Goal: Information Seeking & Learning: Learn about a topic

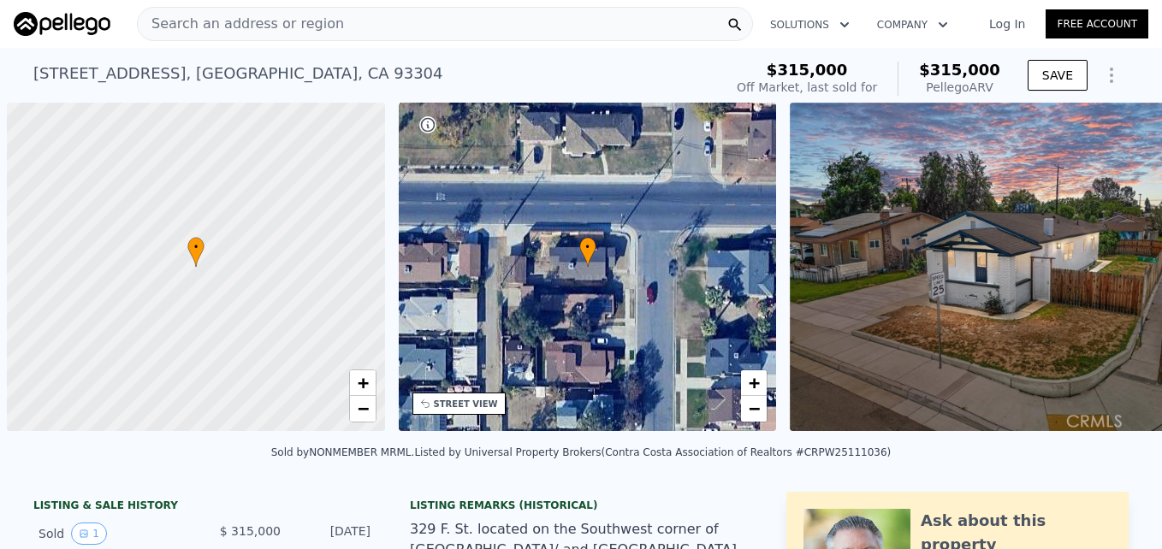
scroll to position [0, 7]
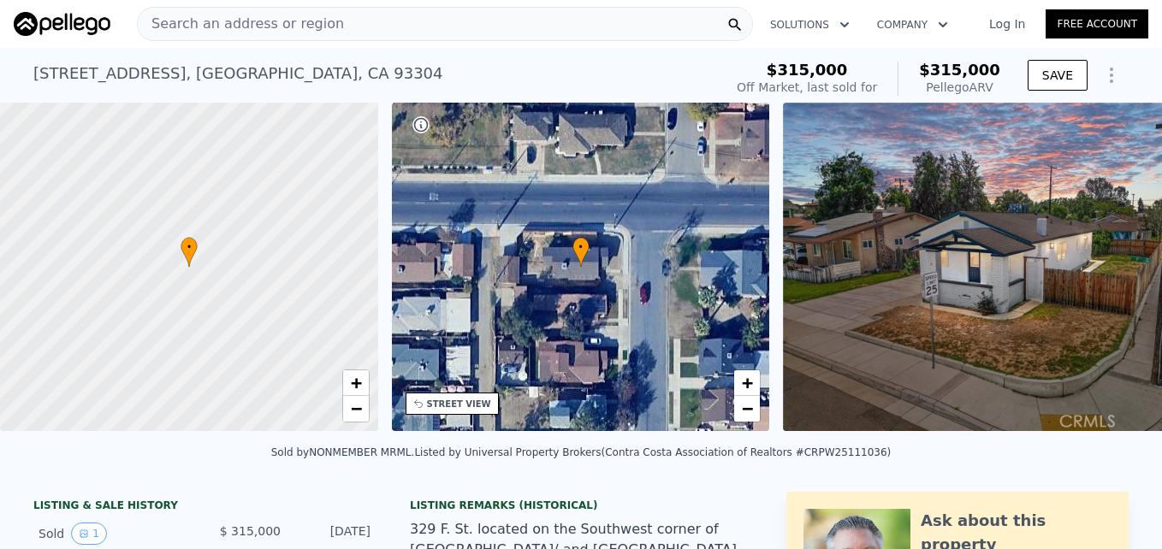
type input "889"
checkbox input "false"
checkbox input "true"
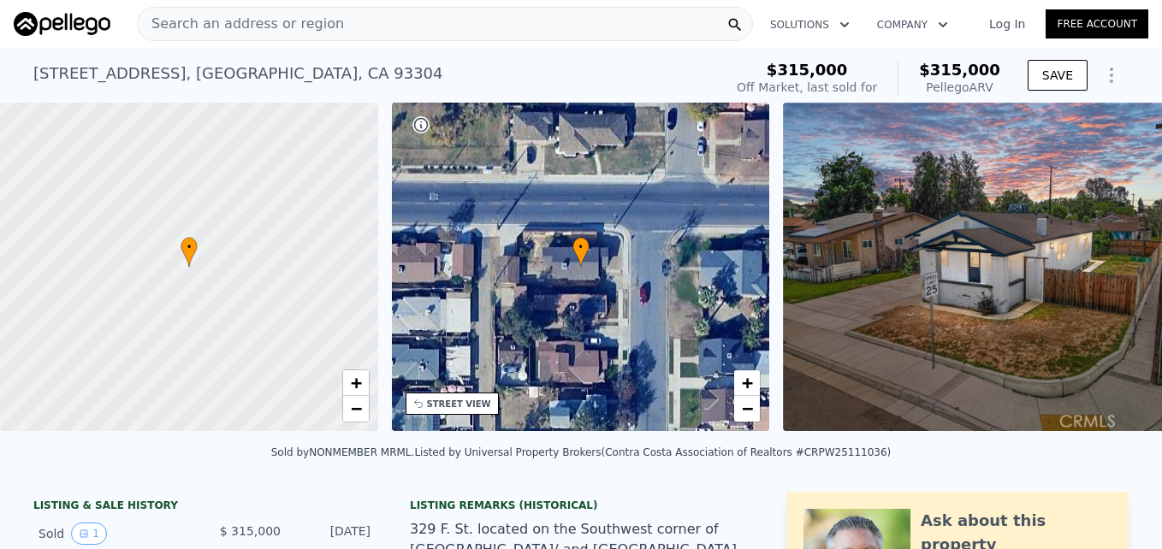
type input "$ 322,000"
type input "-$ 30,857"
click at [201, 17] on span "Search an address or region" at bounding box center [241, 24] width 206 height 21
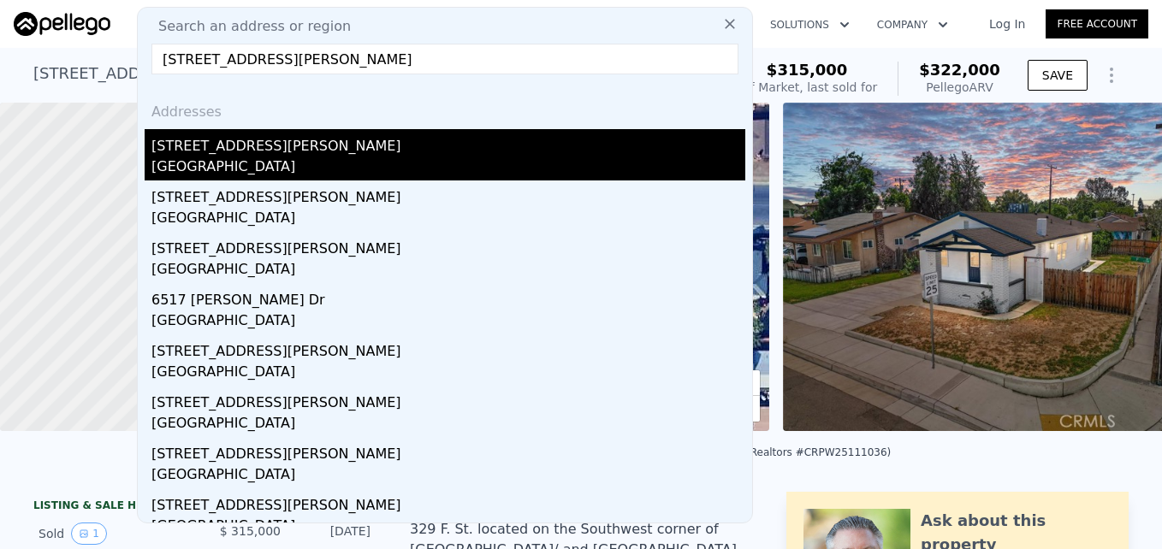
type input "6611 Liggett Dr, Oakland, CA 94611"
click at [331, 161] on div "Oakland, CA 94611" at bounding box center [448, 169] width 594 height 24
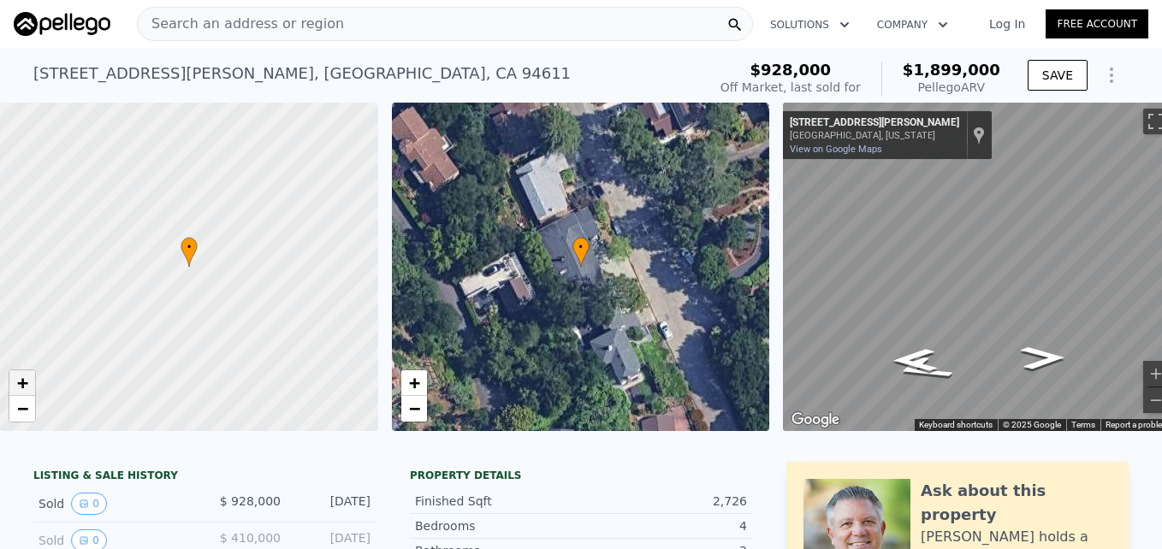
click at [27, 380] on span "+" at bounding box center [22, 382] width 11 height 21
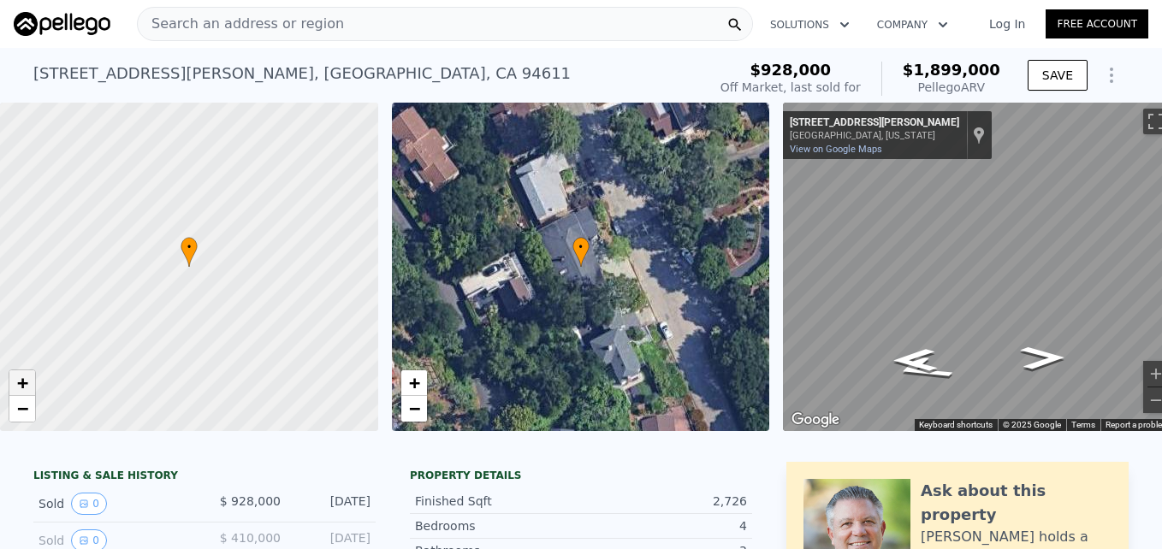
click at [27, 380] on span "+" at bounding box center [22, 382] width 11 height 21
click at [21, 401] on span "−" at bounding box center [22, 408] width 11 height 21
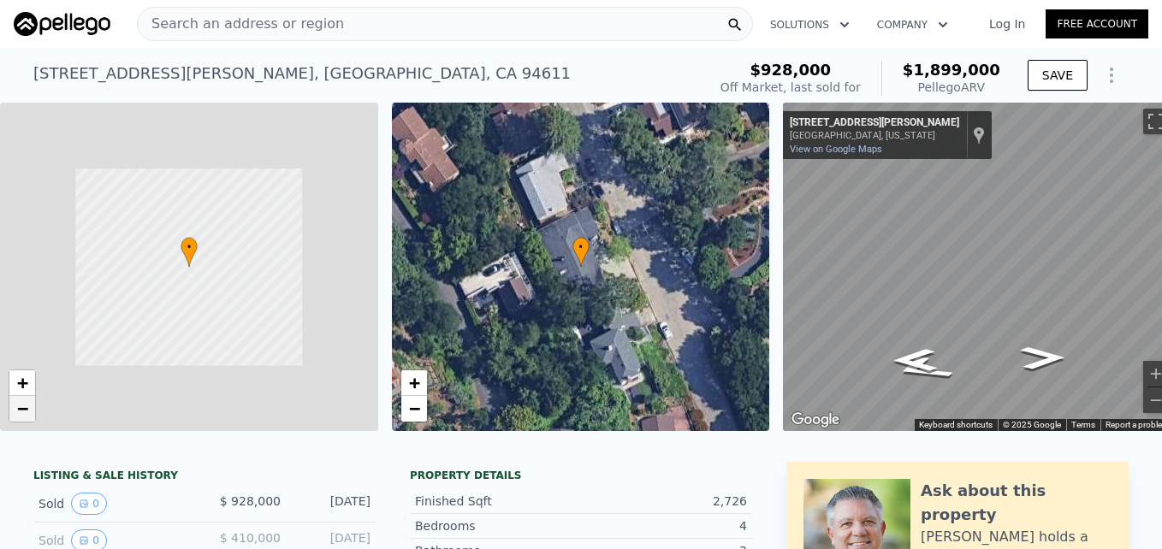
click at [21, 401] on span "−" at bounding box center [22, 408] width 11 height 21
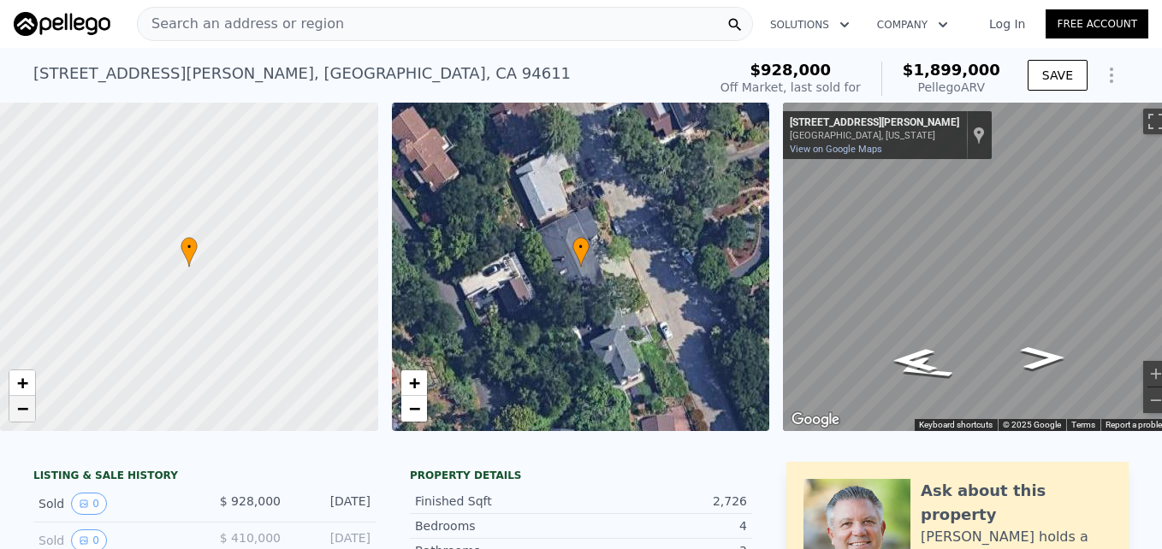
click at [21, 401] on span "−" at bounding box center [22, 408] width 11 height 21
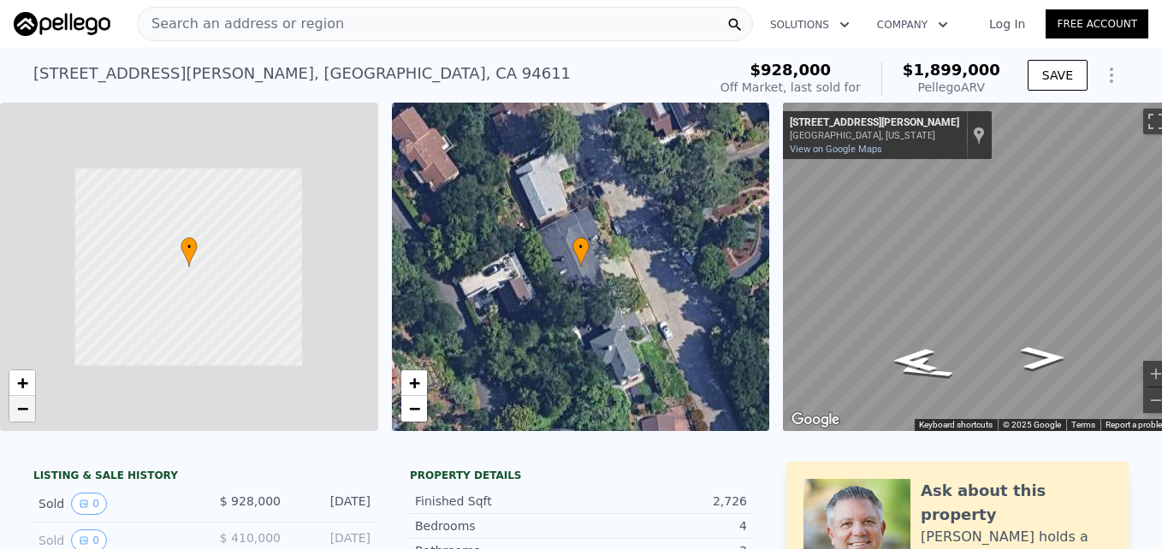
click at [21, 401] on span "−" at bounding box center [22, 408] width 11 height 21
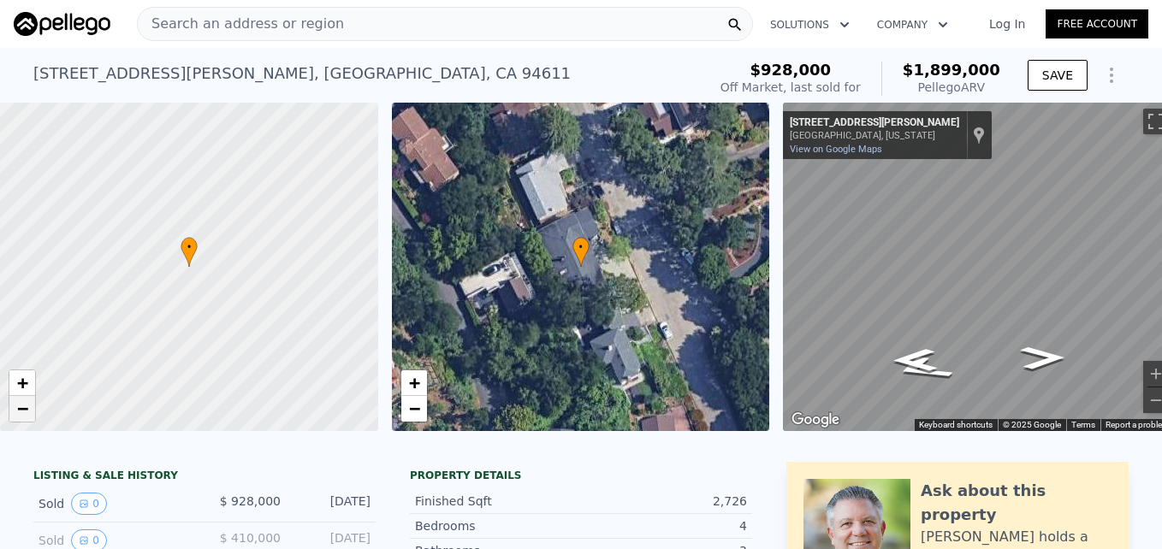
click at [21, 401] on span "−" at bounding box center [22, 408] width 11 height 21
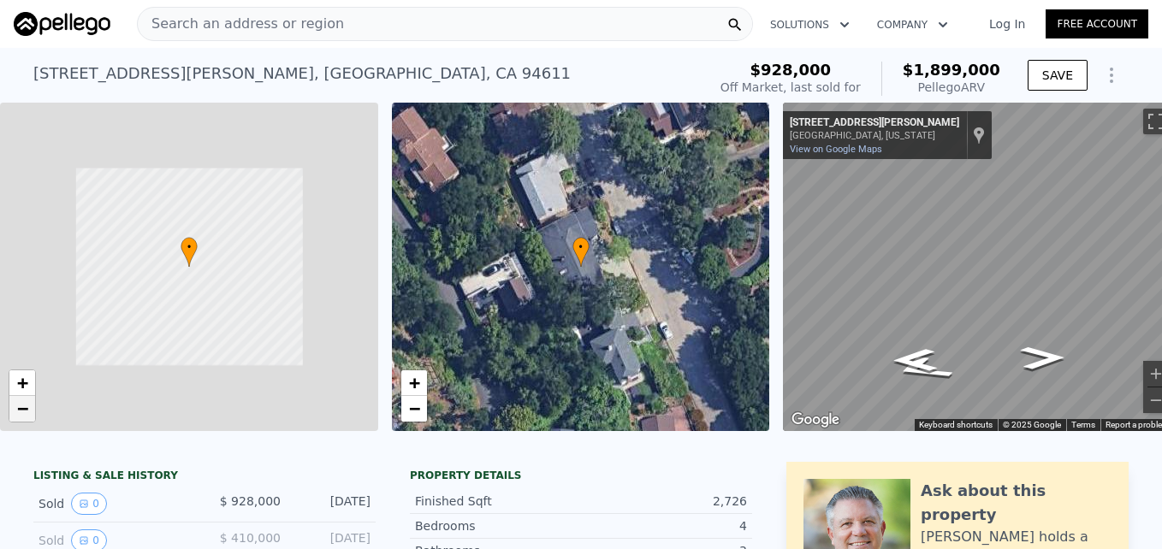
click at [21, 401] on span "−" at bounding box center [22, 408] width 11 height 21
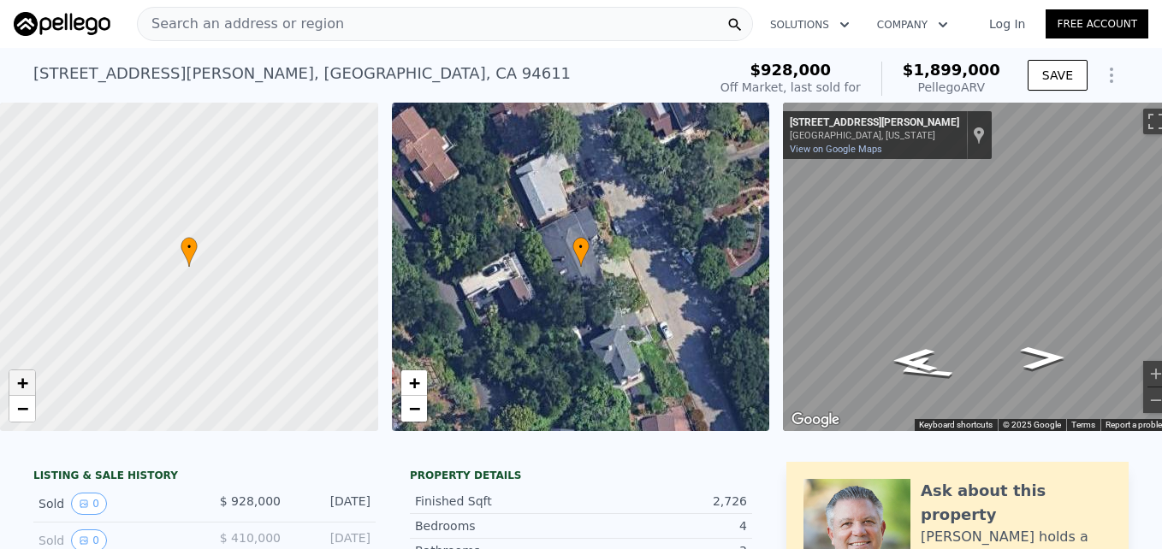
click at [21, 379] on span "+" at bounding box center [22, 382] width 11 height 21
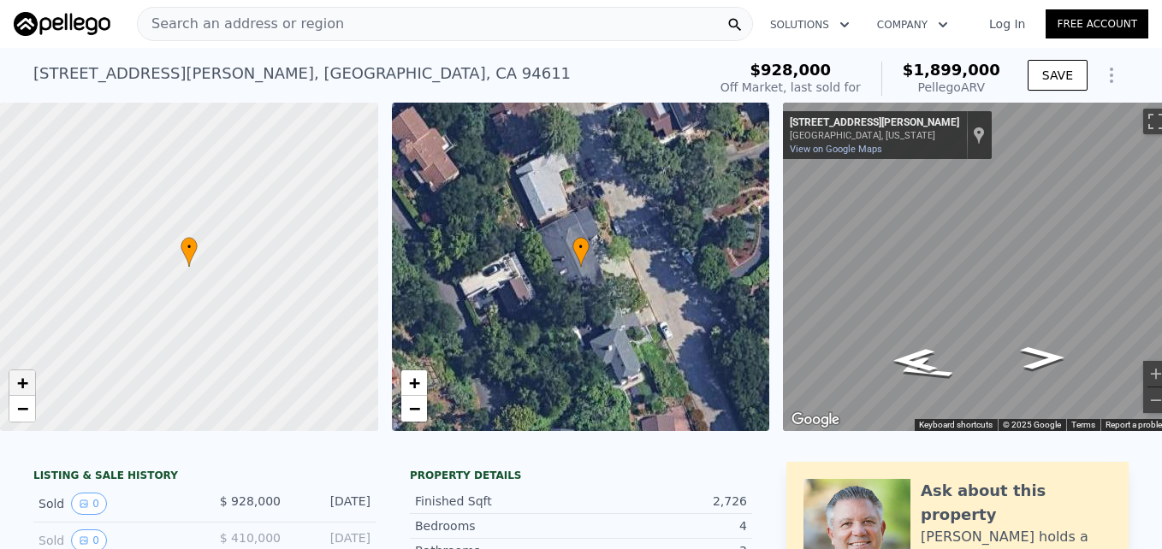
click at [21, 379] on span "+" at bounding box center [22, 382] width 11 height 21
click at [692, 314] on div "• + − • + − ← Move left → Move right ↑ Move up ↓ Move down + Zoom in - Zoom out…" at bounding box center [581, 267] width 1162 height 329
click at [729, 308] on div "• + − • + − ← Move left → Move right ↑ Move up ↓ Move down + Zoom in - Zoom out…" at bounding box center [581, 267] width 1162 height 329
click at [15, 411] on link "−" at bounding box center [22, 409] width 26 height 26
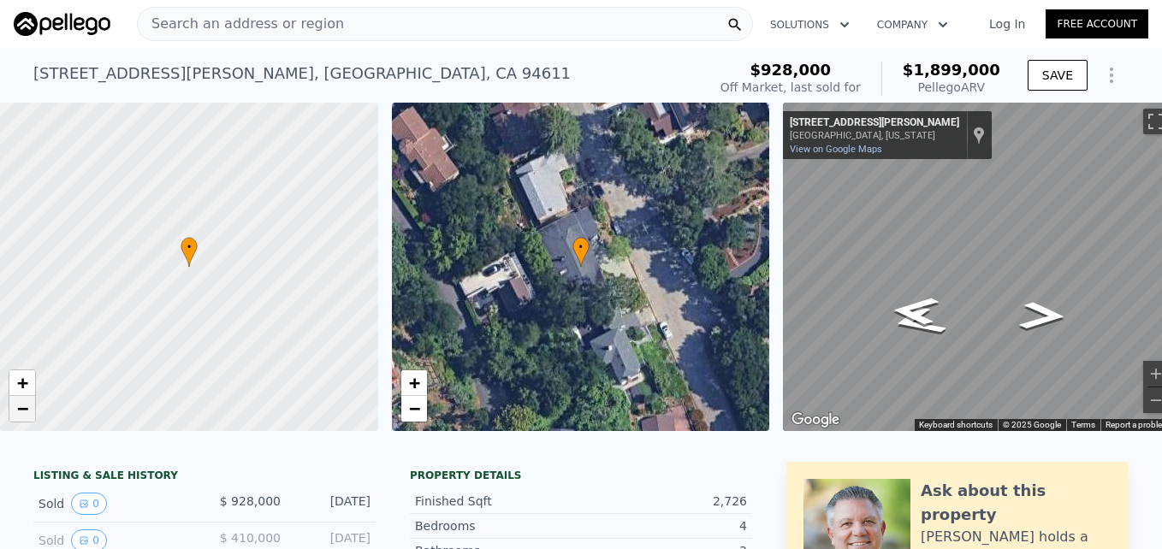
click at [15, 411] on link "−" at bounding box center [22, 409] width 26 height 26
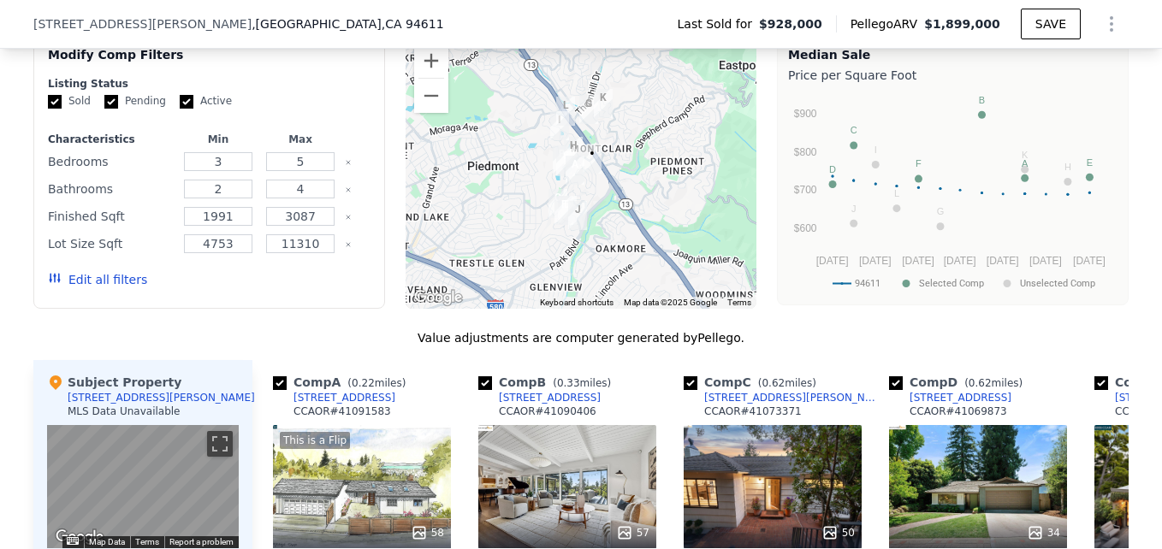
scroll to position [1437, 0]
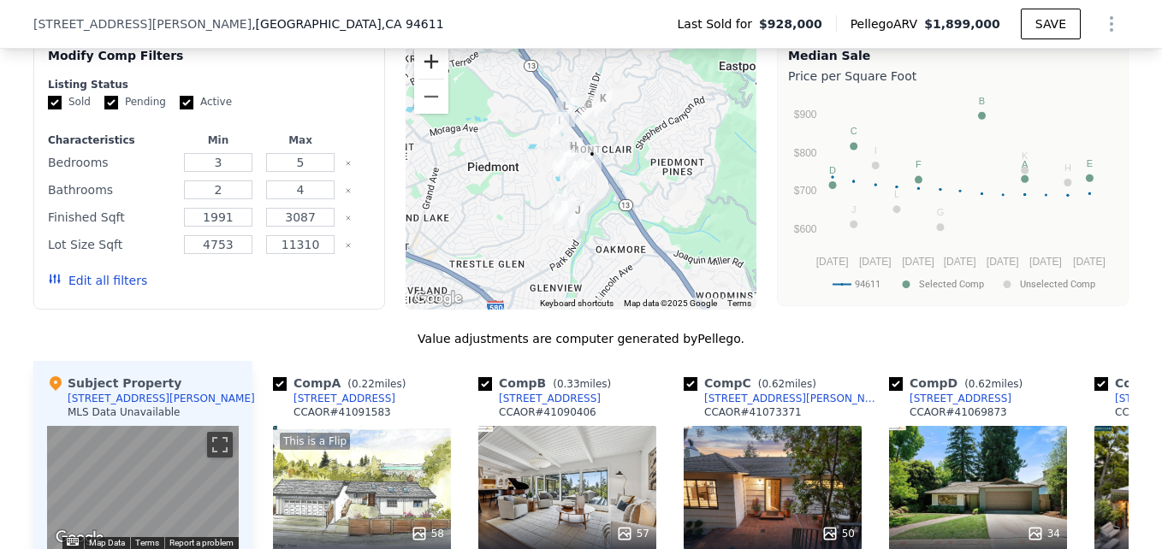
click at [428, 71] on button "Zoom in" at bounding box center [431, 62] width 34 height 34
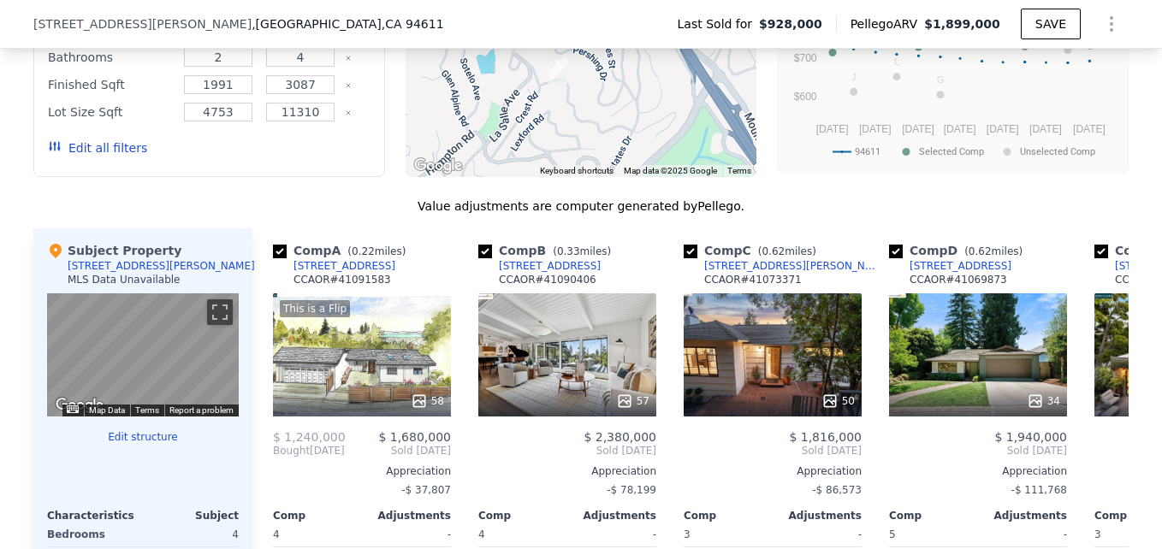
scroll to position [1571, 0]
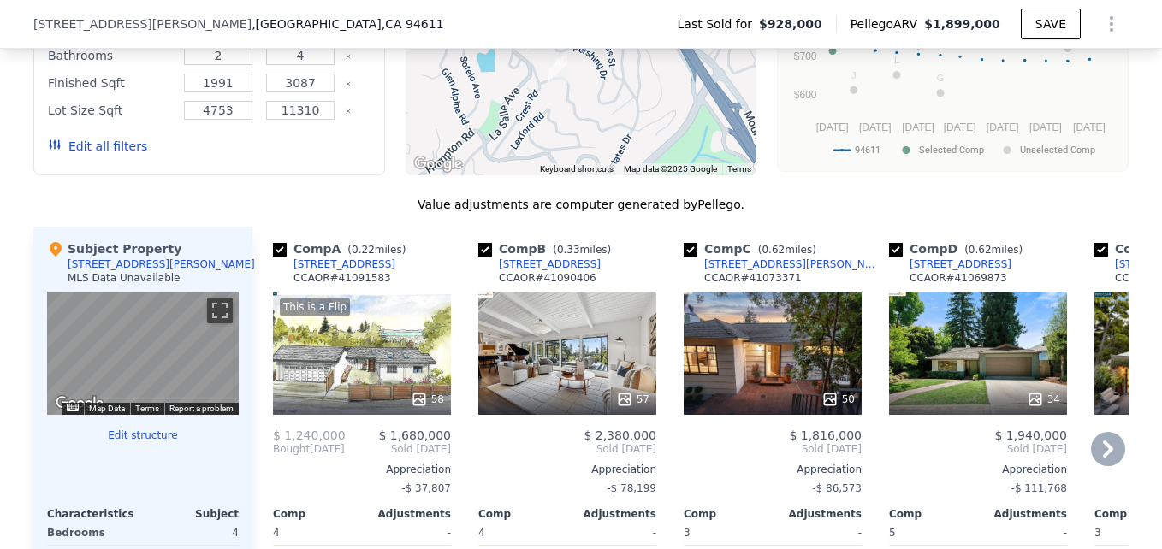
click at [363, 383] on div "This is a Flip 58" at bounding box center [362, 353] width 178 height 123
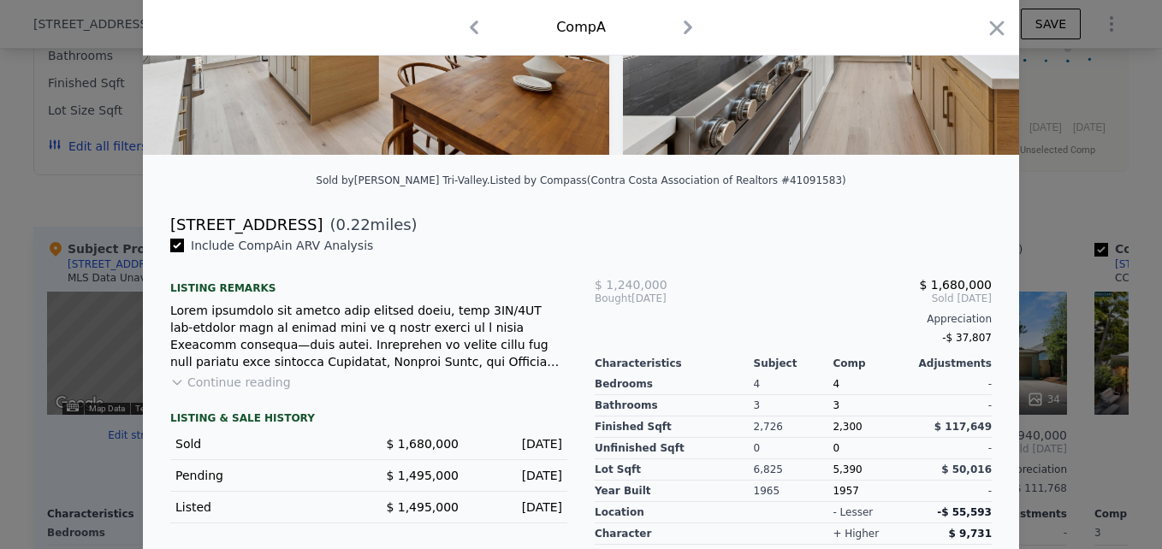
scroll to position [282, 0]
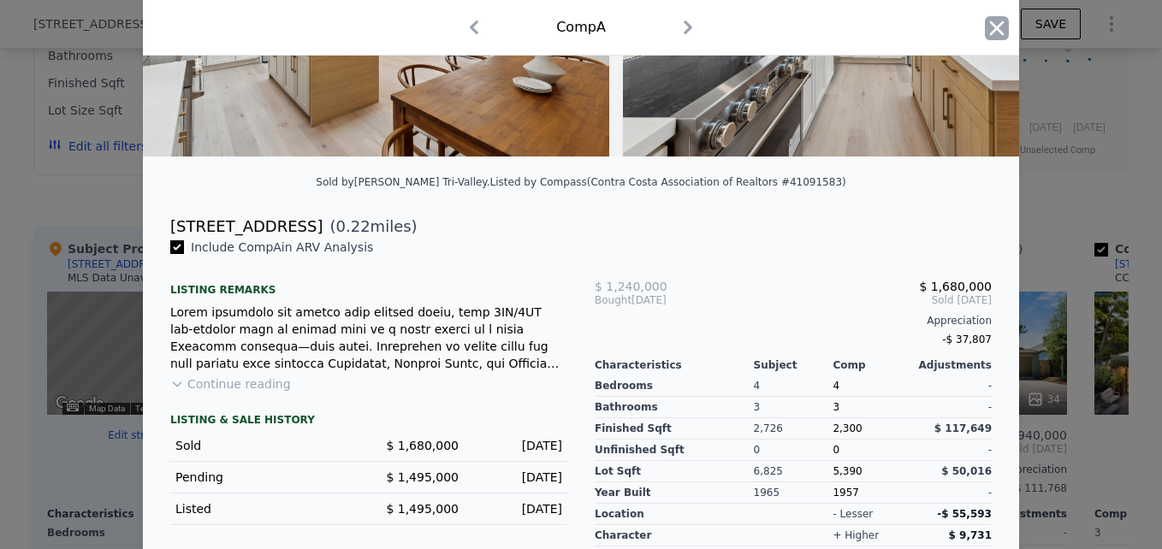
click at [988, 23] on icon "button" at bounding box center [997, 28] width 24 height 24
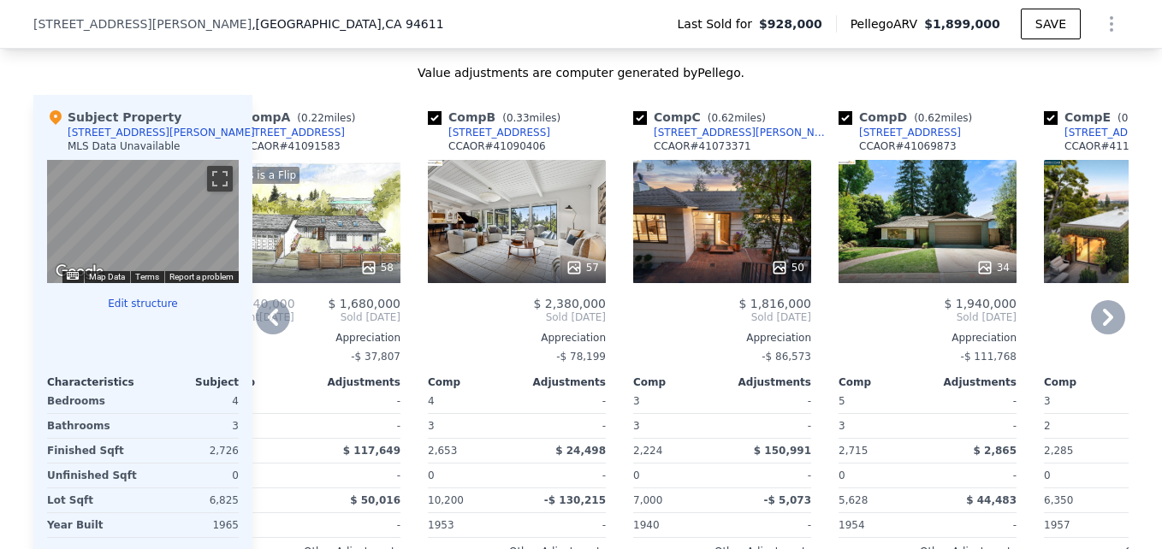
scroll to position [1704, 0]
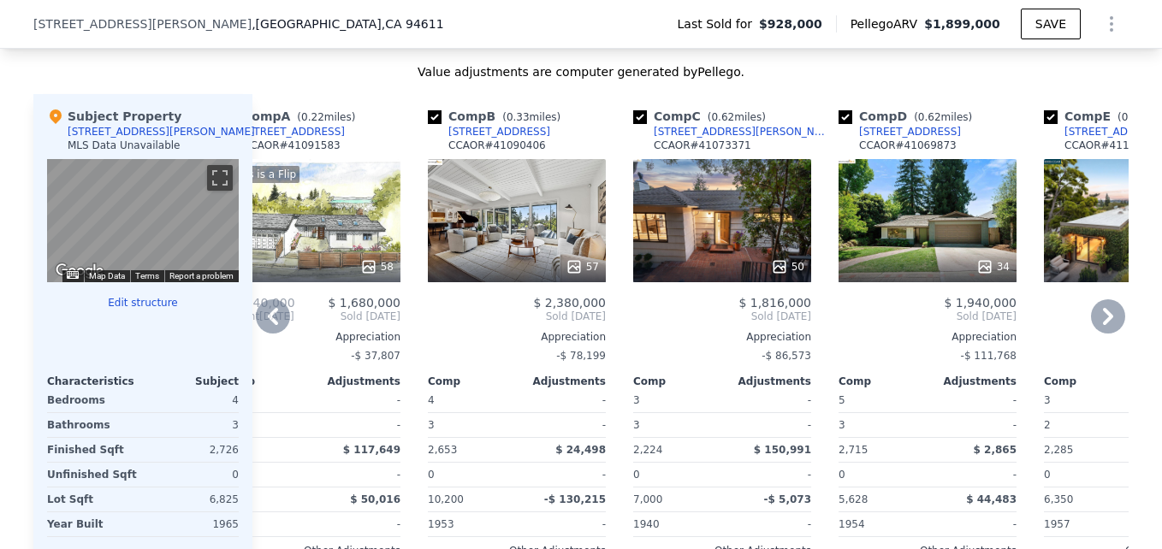
click at [521, 257] on div "57" at bounding box center [517, 220] width 178 height 123
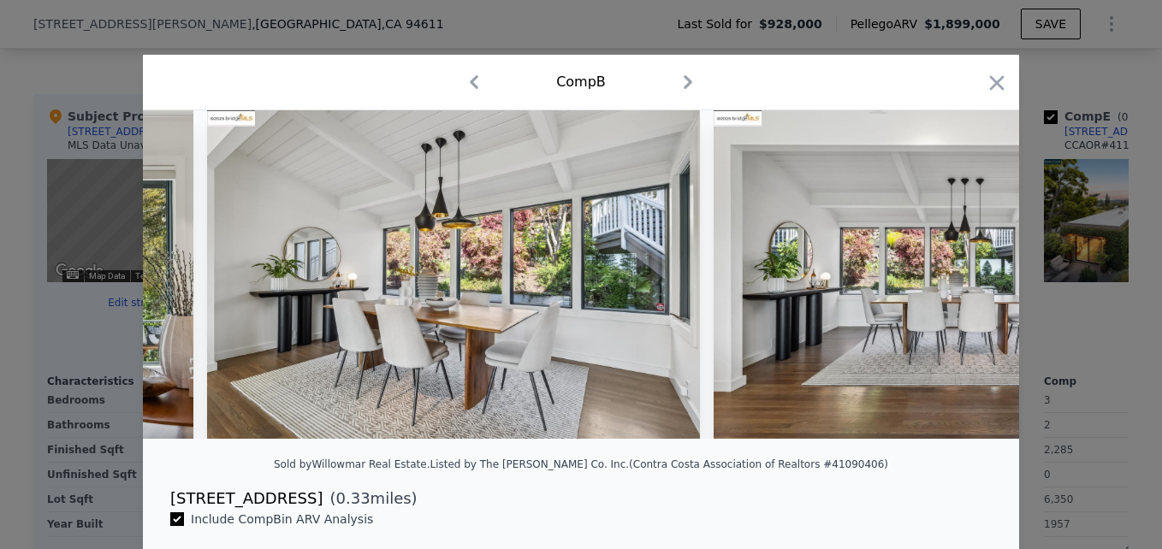
scroll to position [0, 5029]
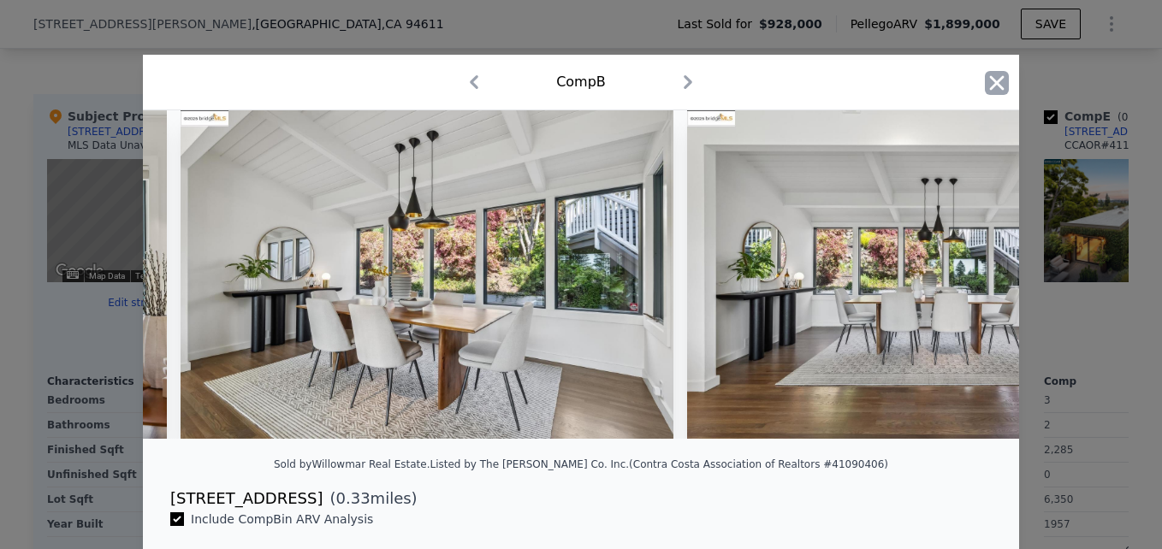
click at [990, 77] on icon "button" at bounding box center [997, 83] width 24 height 24
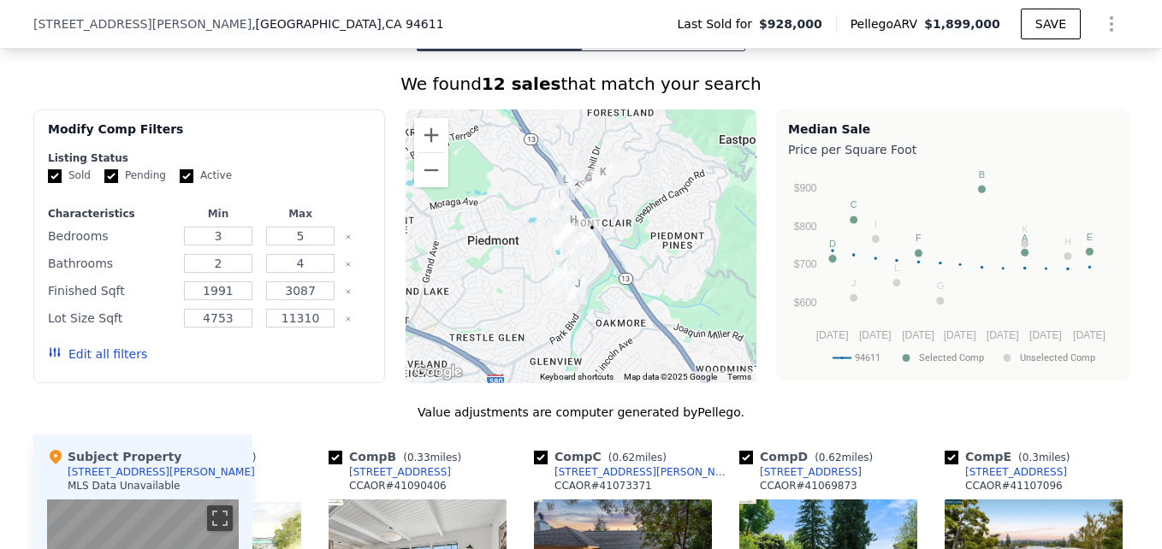
scroll to position [1310, 0]
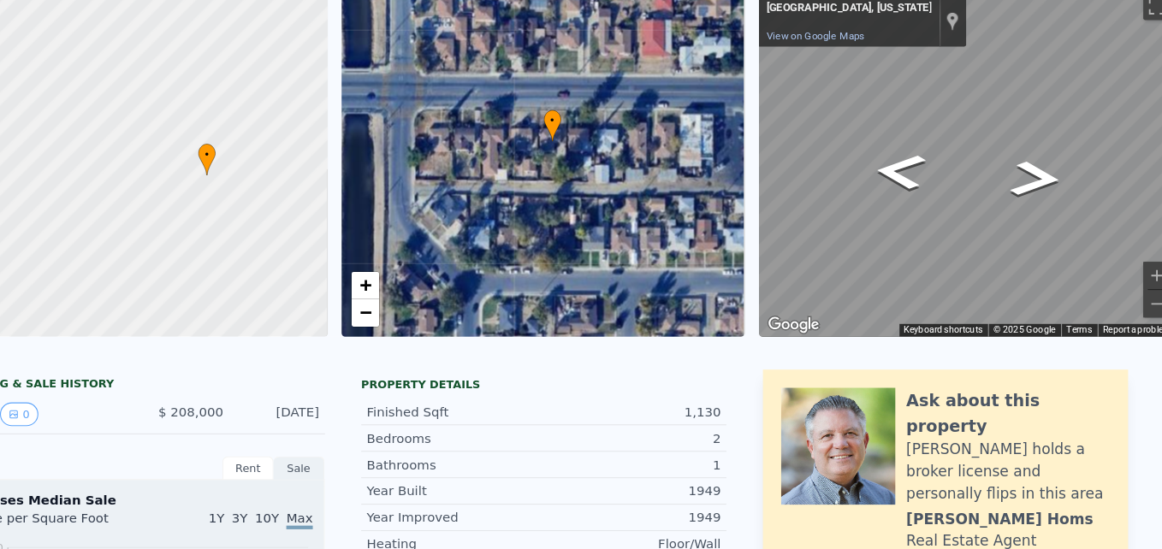
scroll to position [68, 0]
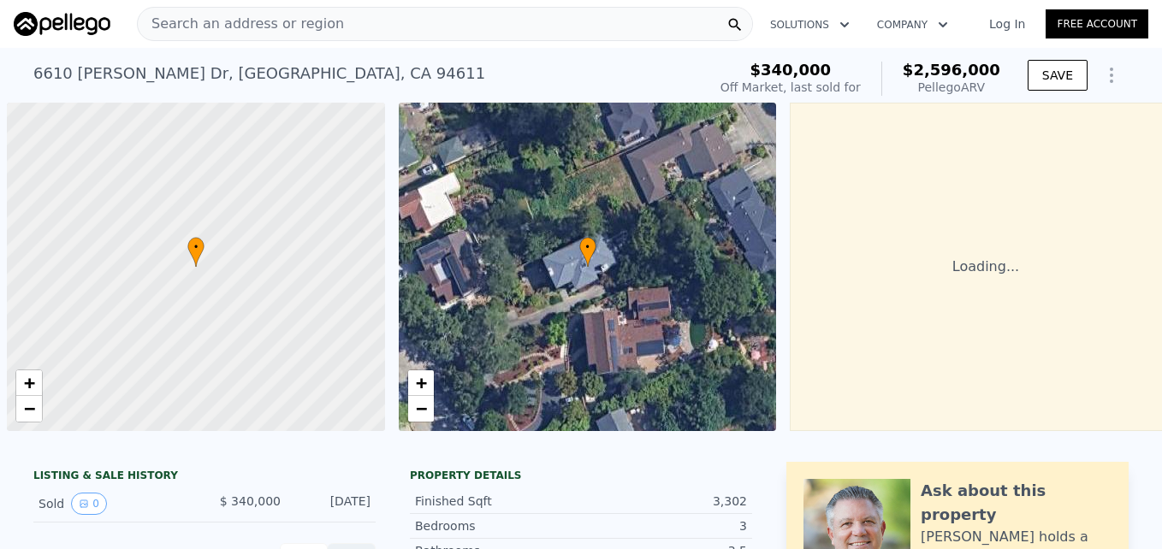
scroll to position [0, 7]
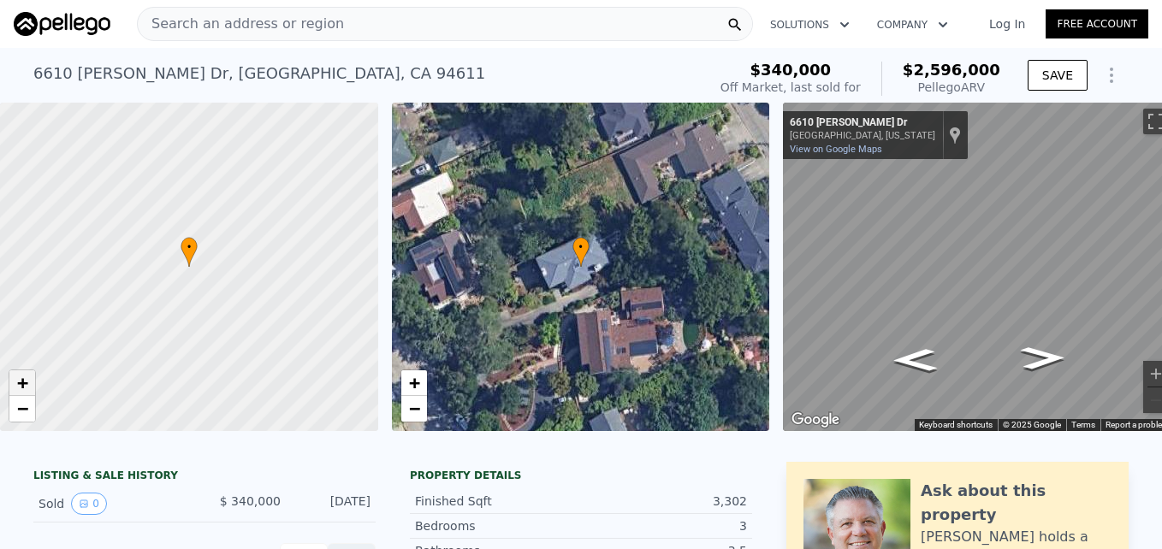
click at [21, 383] on span "+" at bounding box center [22, 382] width 11 height 21
click at [22, 407] on span "−" at bounding box center [22, 408] width 11 height 21
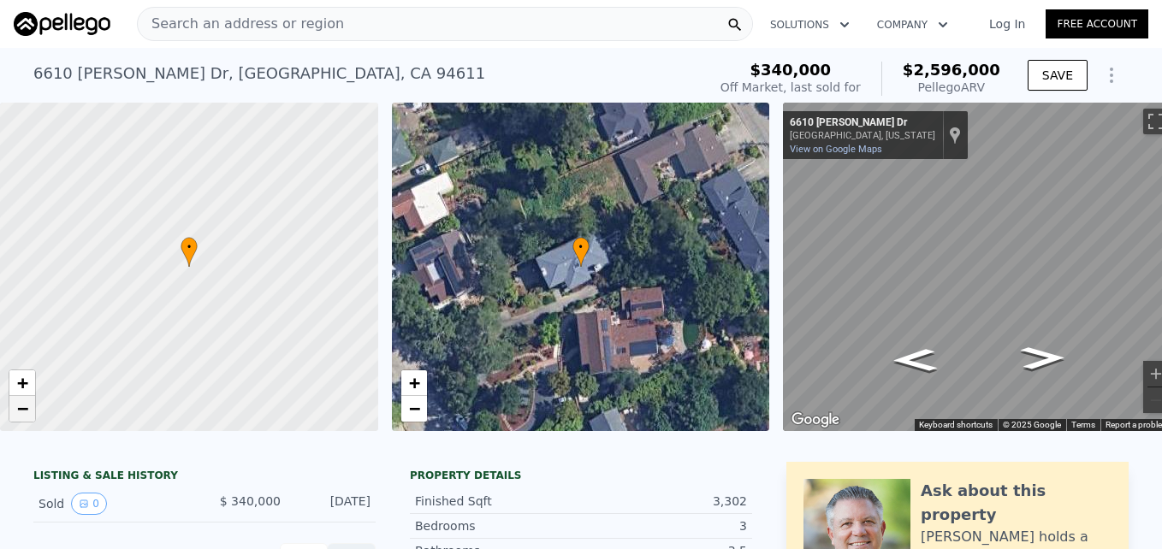
click at [22, 407] on span "−" at bounding box center [22, 408] width 11 height 21
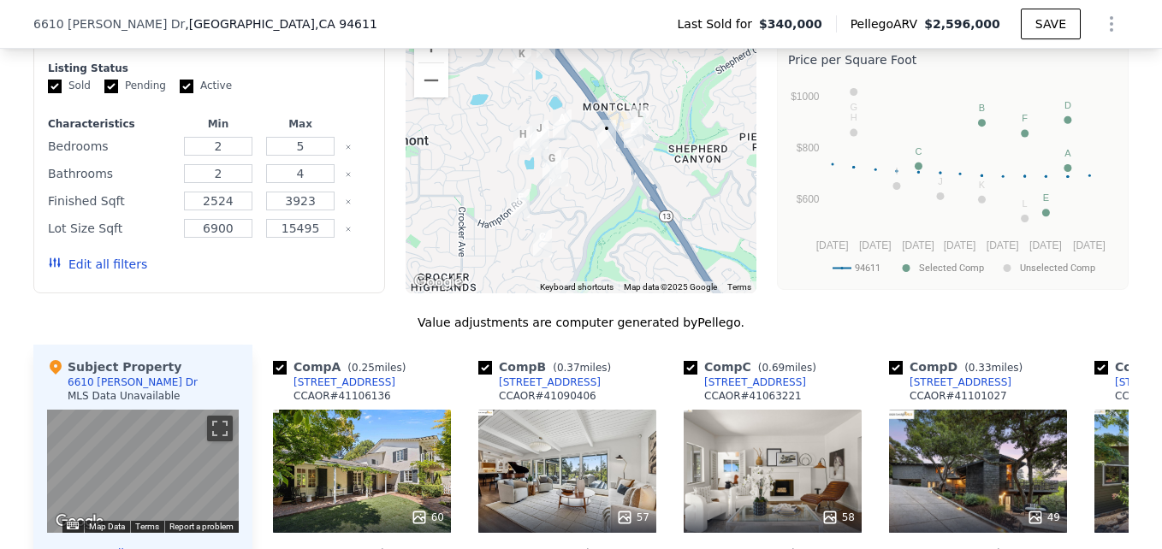
scroll to position [915, 0]
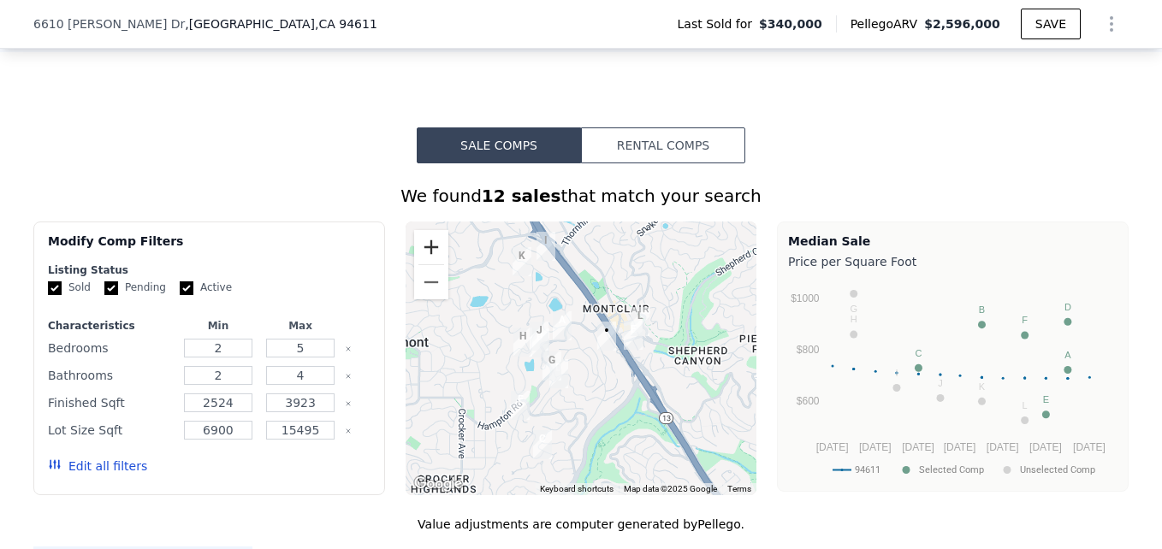
click at [421, 250] on button "Zoom in" at bounding box center [431, 247] width 34 height 34
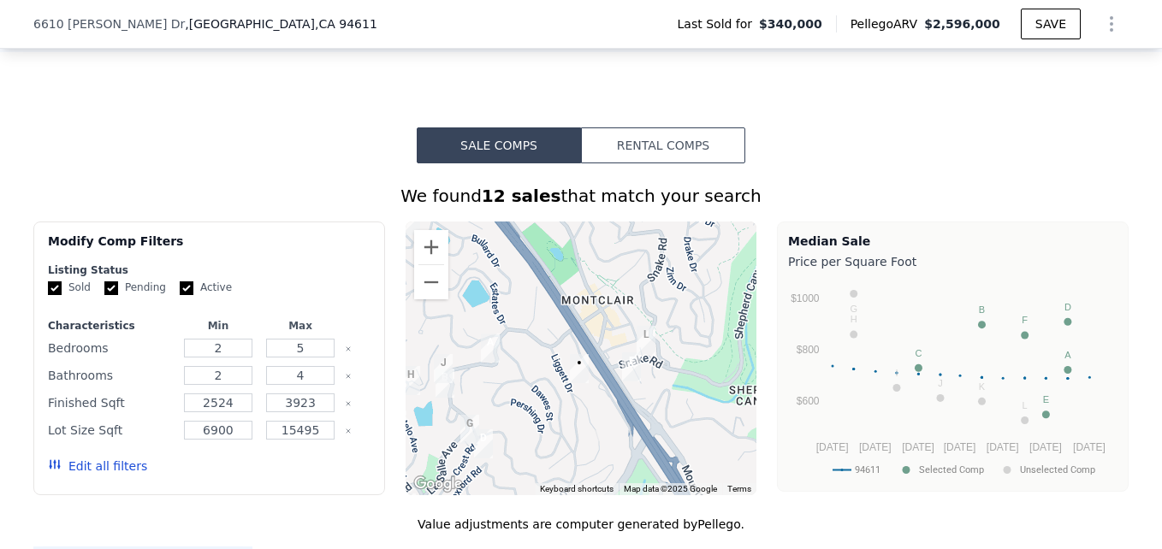
drag, startPoint x: 609, startPoint y: 296, endPoint x: 542, endPoint y: 345, distance: 82.7
click at [542, 345] on div at bounding box center [582, 359] width 352 height 274
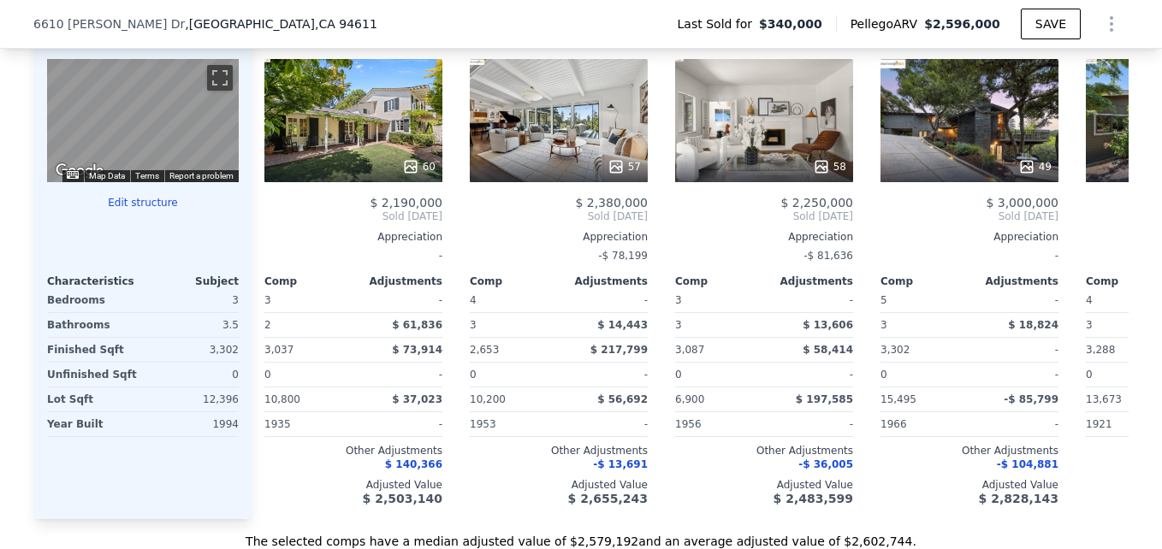
scroll to position [0, 0]
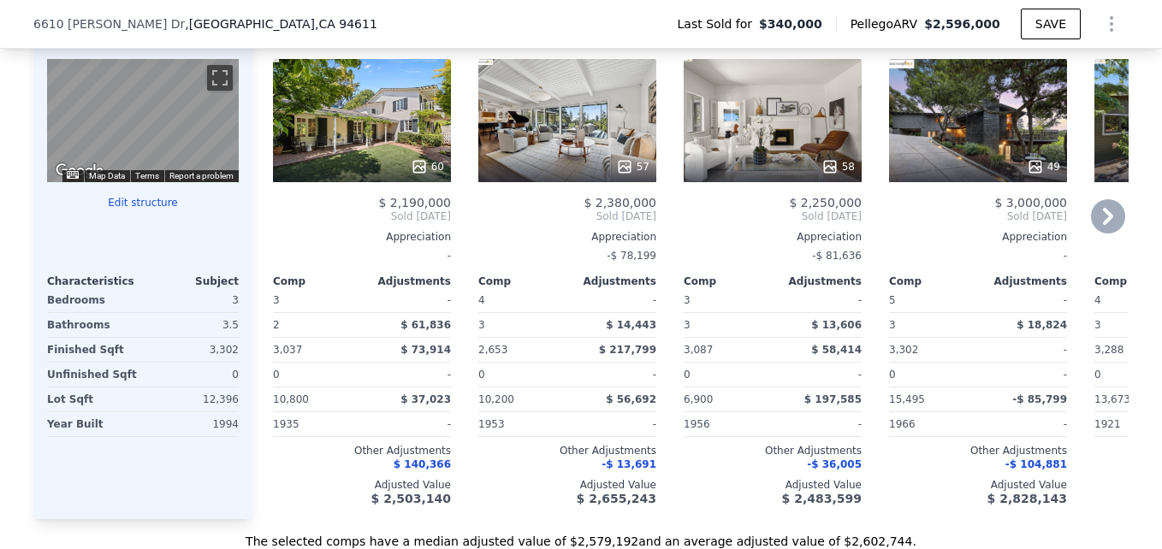
click at [379, 162] on div "60" at bounding box center [362, 166] width 163 height 17
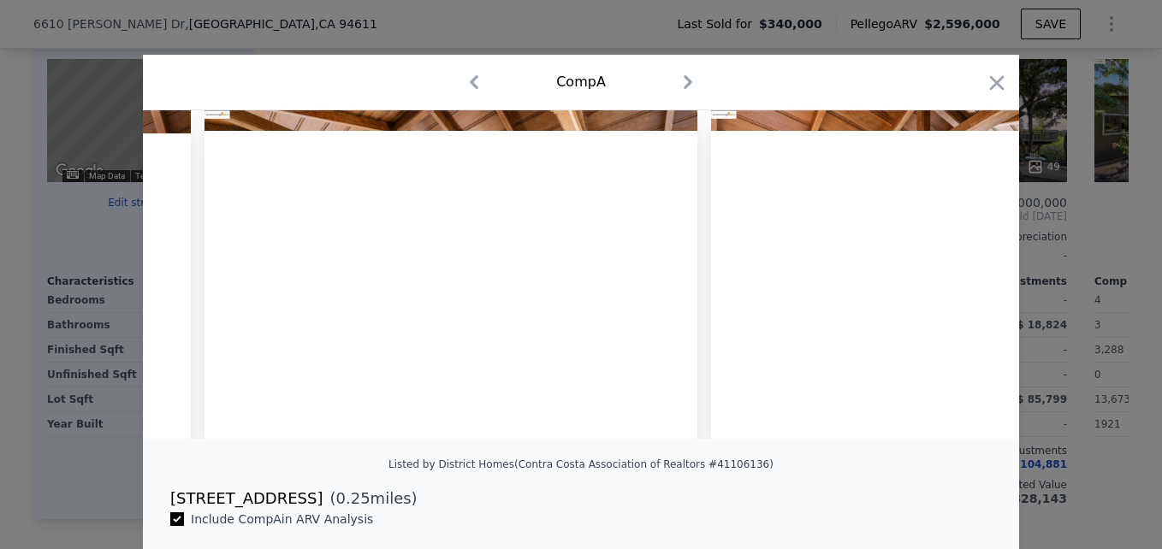
scroll to position [0, 4024]
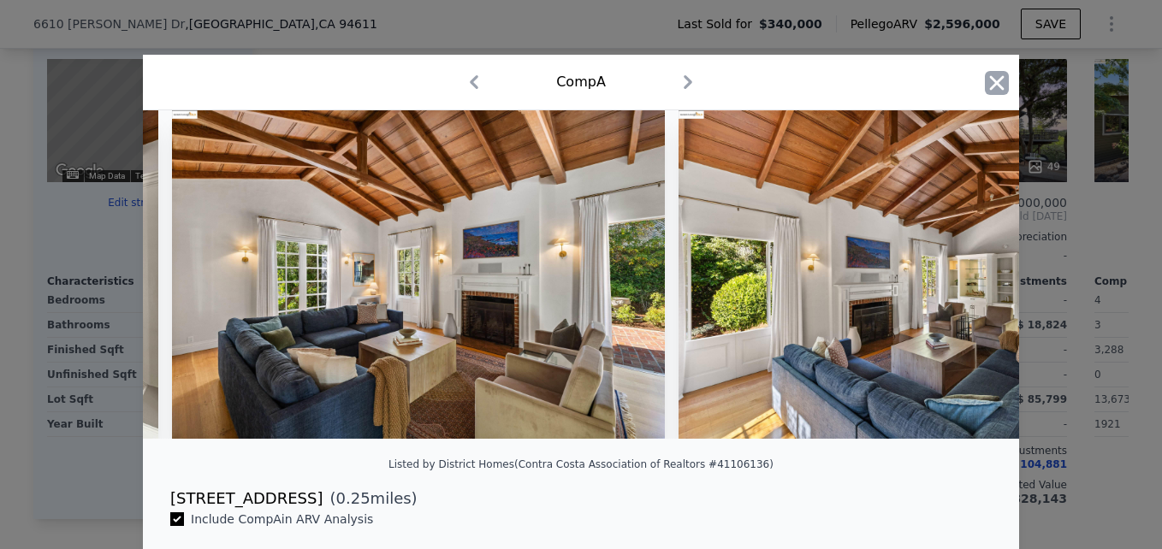
click at [986, 82] on icon "button" at bounding box center [997, 83] width 24 height 24
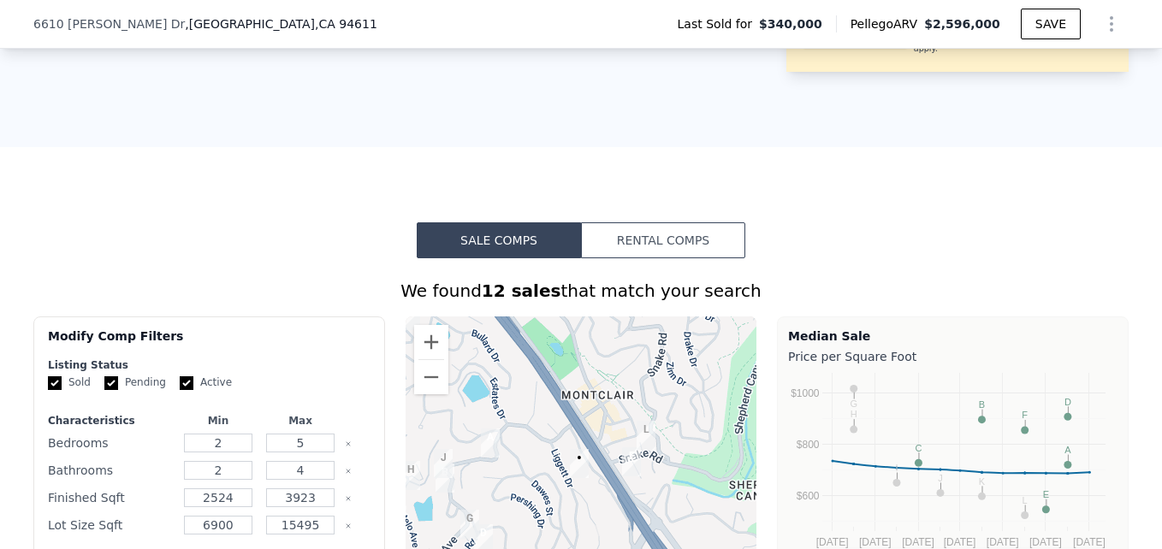
scroll to position [905, 0]
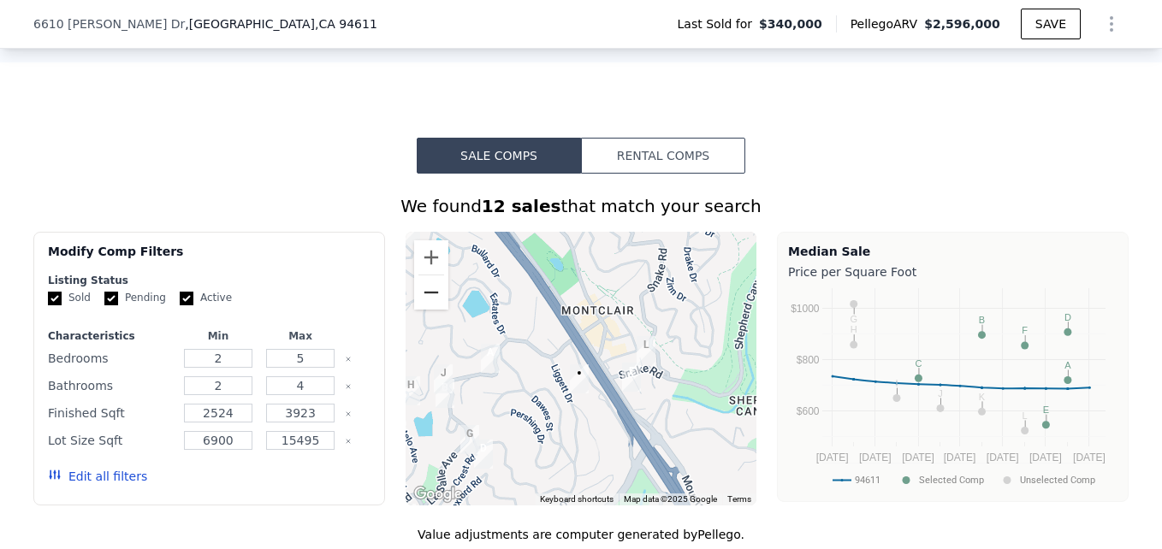
click at [422, 303] on button "Zoom out" at bounding box center [431, 293] width 34 height 34
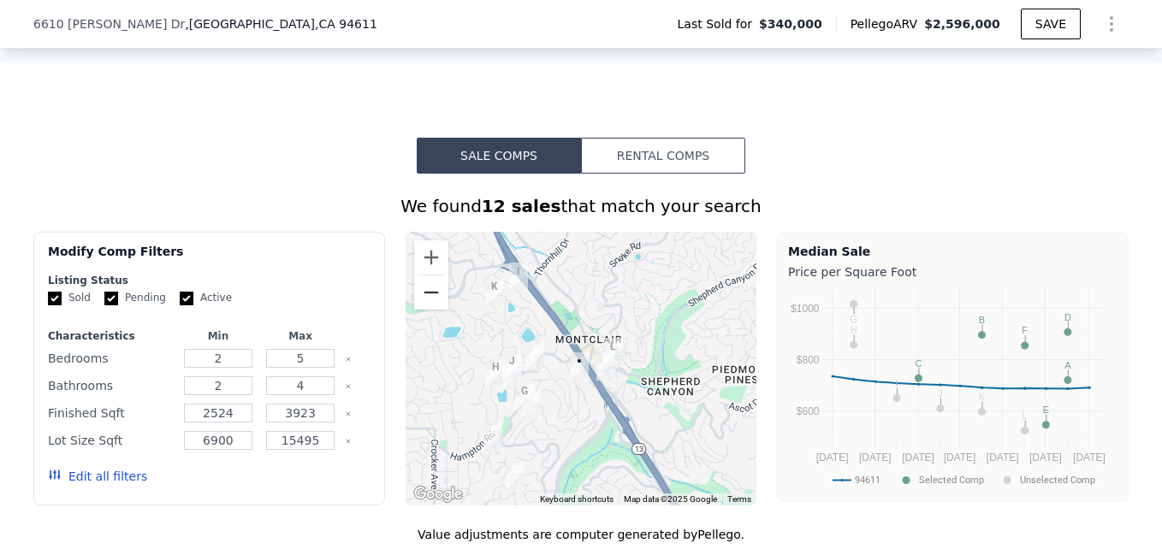
click at [422, 303] on button "Zoom out" at bounding box center [431, 293] width 34 height 34
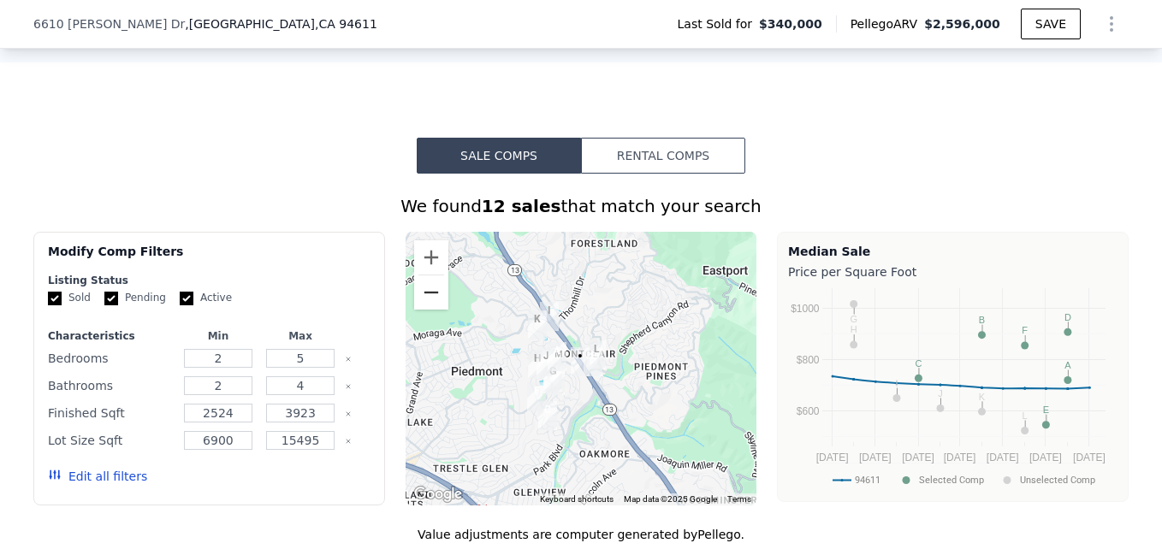
click at [422, 303] on button "Zoom out" at bounding box center [431, 293] width 34 height 34
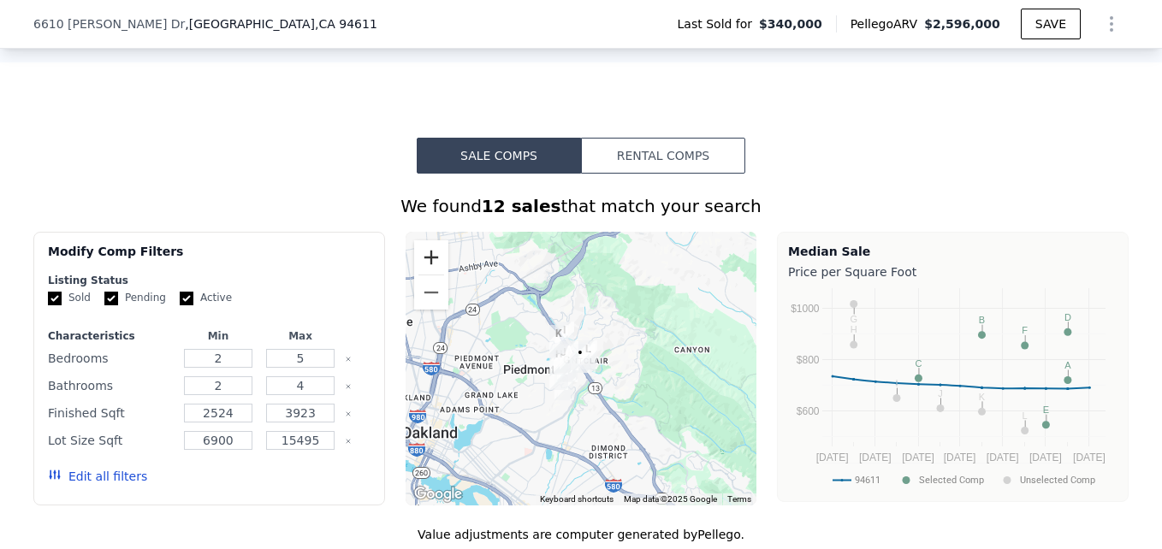
click at [423, 267] on button "Zoom in" at bounding box center [431, 258] width 34 height 34
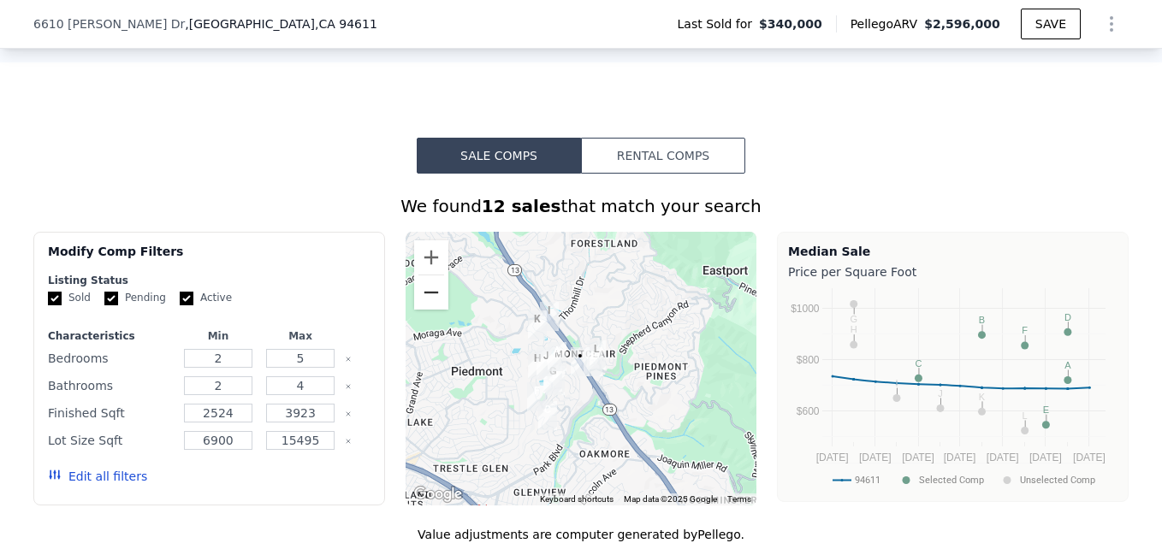
click at [423, 300] on button "Zoom out" at bounding box center [431, 293] width 34 height 34
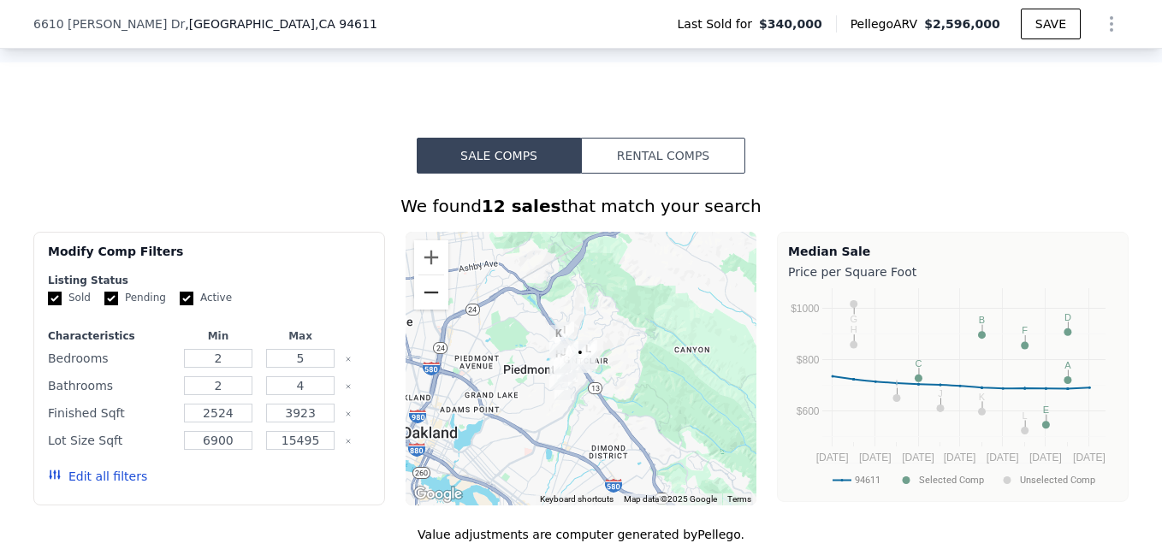
click at [423, 300] on button "Zoom out" at bounding box center [431, 293] width 34 height 34
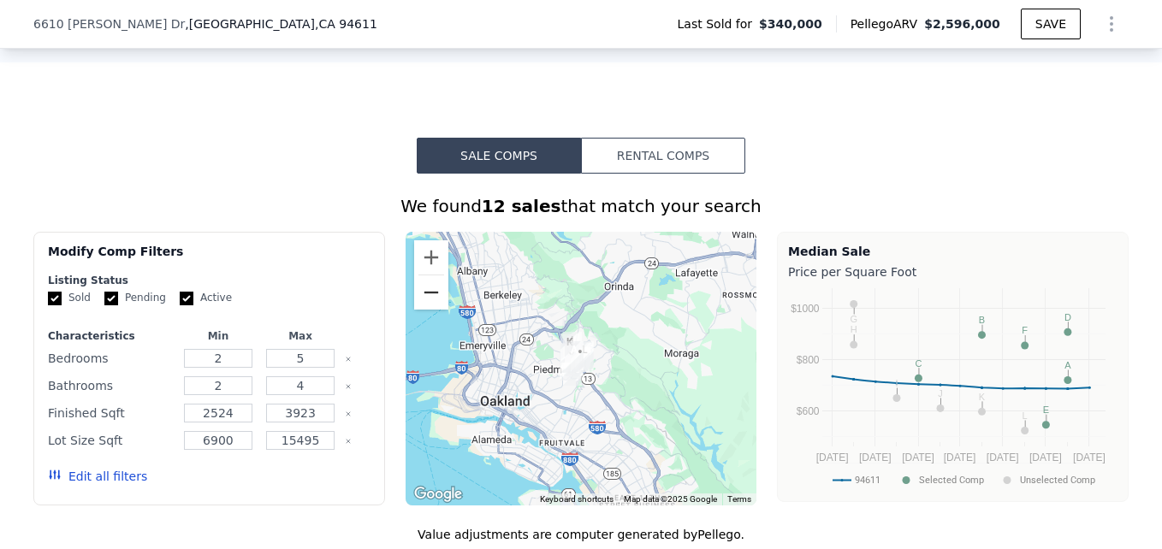
click at [423, 300] on button "Zoom out" at bounding box center [431, 293] width 34 height 34
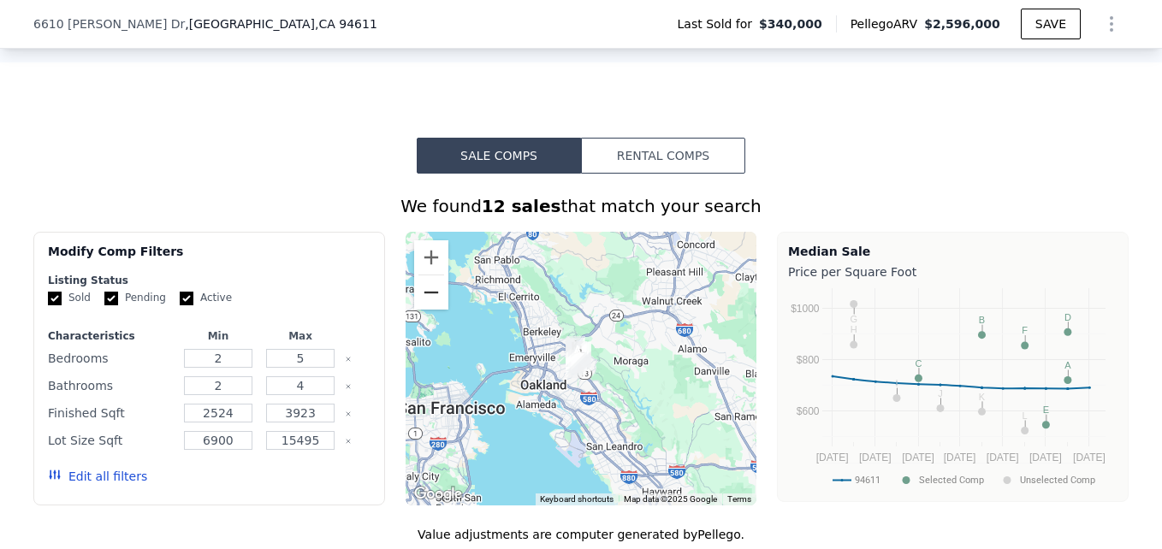
click at [423, 300] on button "Zoom out" at bounding box center [431, 293] width 34 height 34
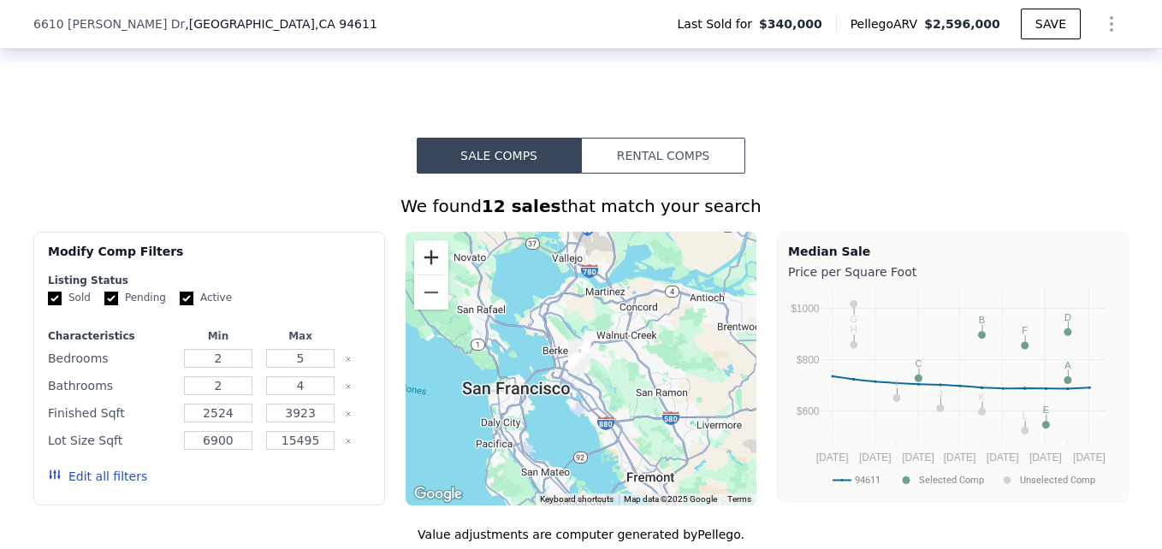
click at [417, 262] on button "Zoom in" at bounding box center [431, 258] width 34 height 34
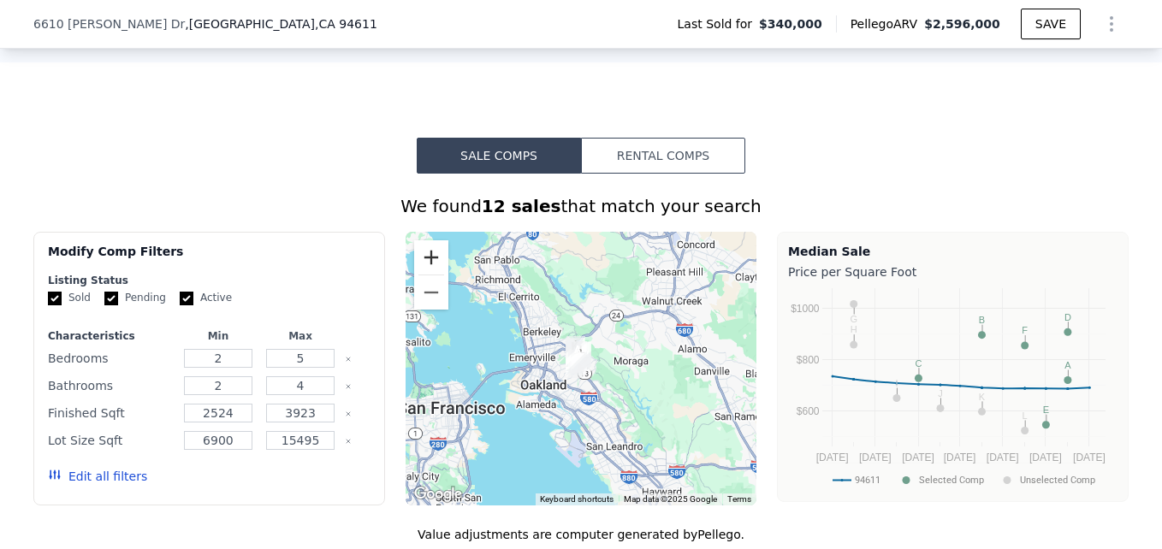
click at [417, 262] on button "Zoom in" at bounding box center [431, 258] width 34 height 34
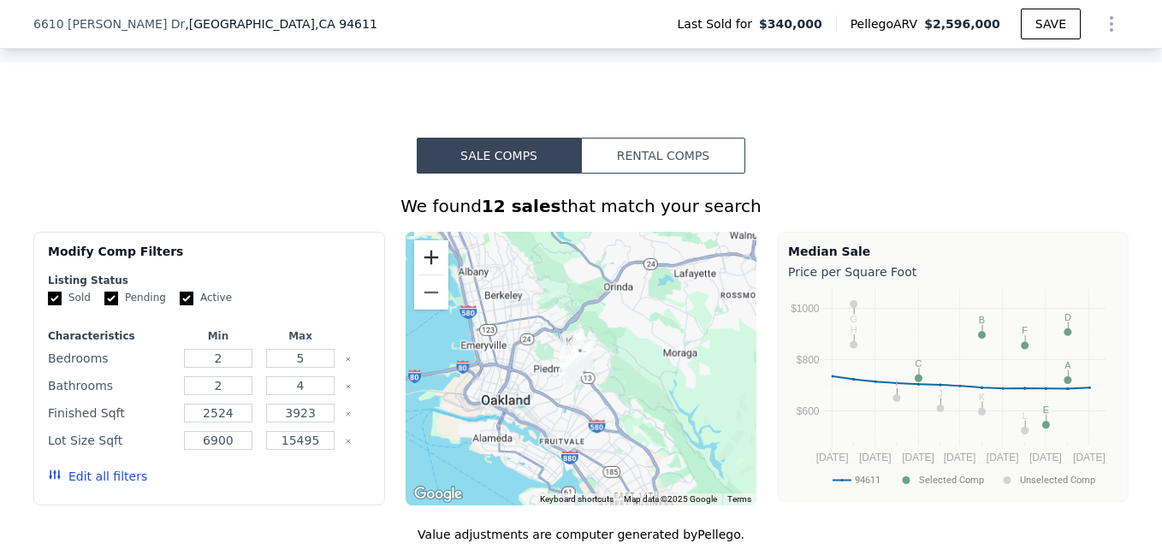
click at [417, 262] on button "Zoom in" at bounding box center [431, 258] width 34 height 34
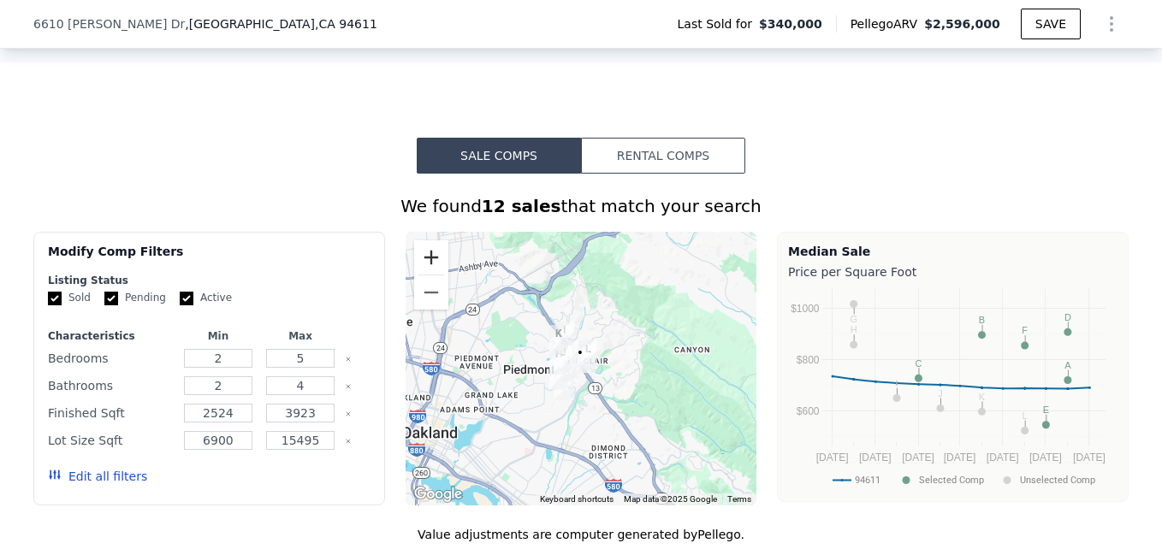
click at [417, 262] on button "Zoom in" at bounding box center [431, 258] width 34 height 34
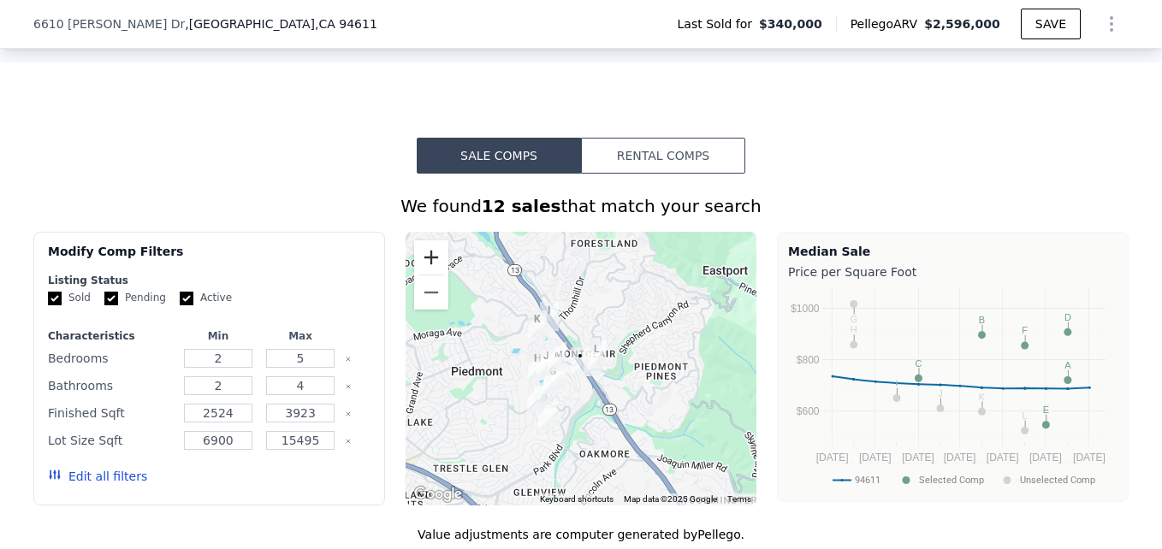
click at [417, 262] on button "Zoom in" at bounding box center [431, 258] width 34 height 34
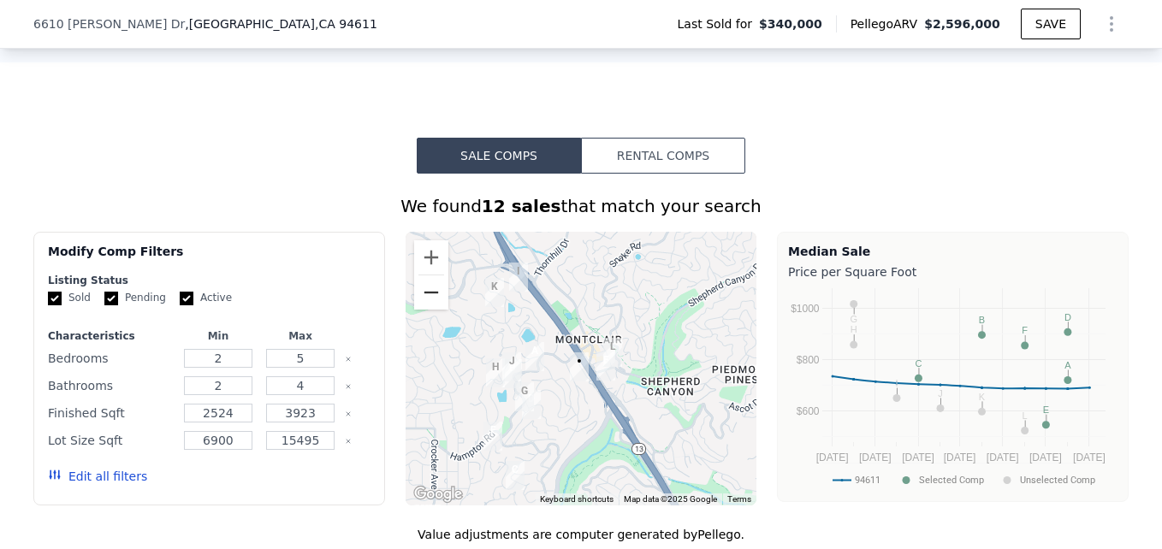
click at [419, 293] on button "Zoom out" at bounding box center [431, 293] width 34 height 34
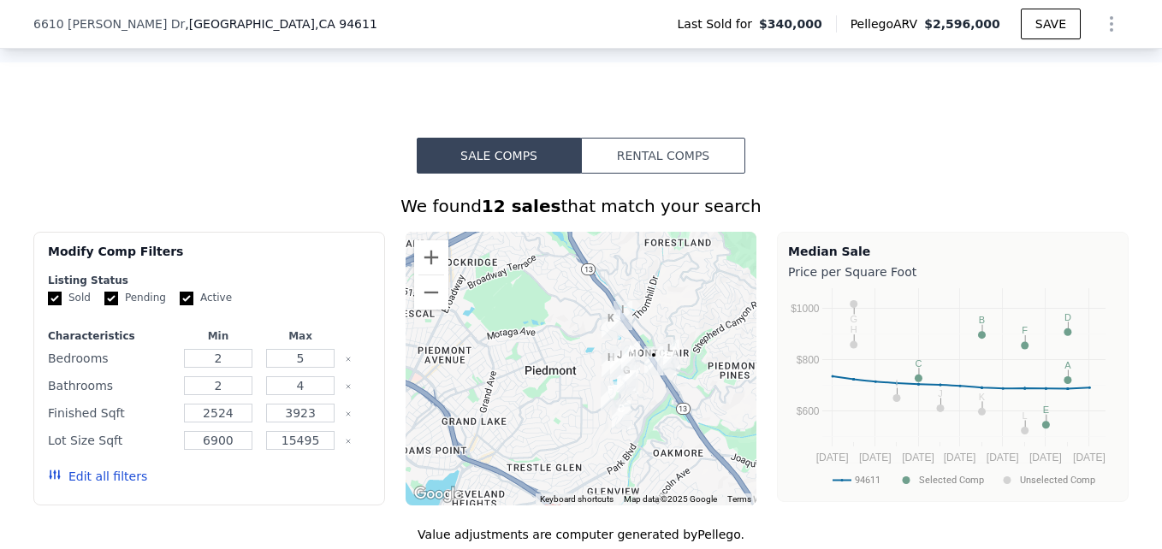
drag, startPoint x: 481, startPoint y: 287, endPoint x: 546, endPoint y: 290, distance: 65.1
click at [546, 290] on div at bounding box center [582, 369] width 352 height 274
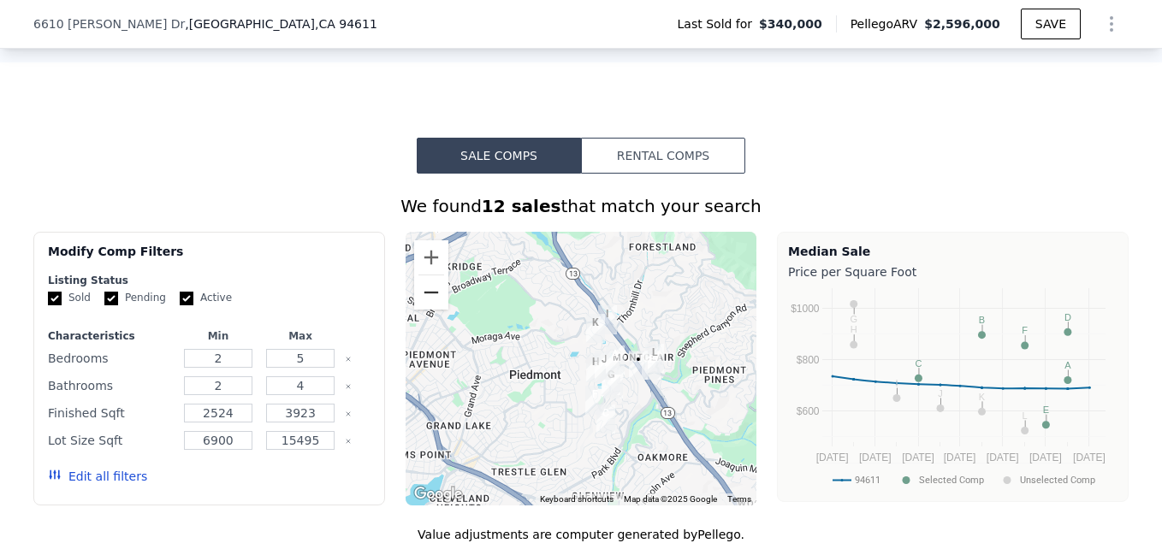
click at [434, 296] on button "Zoom out" at bounding box center [431, 293] width 34 height 34
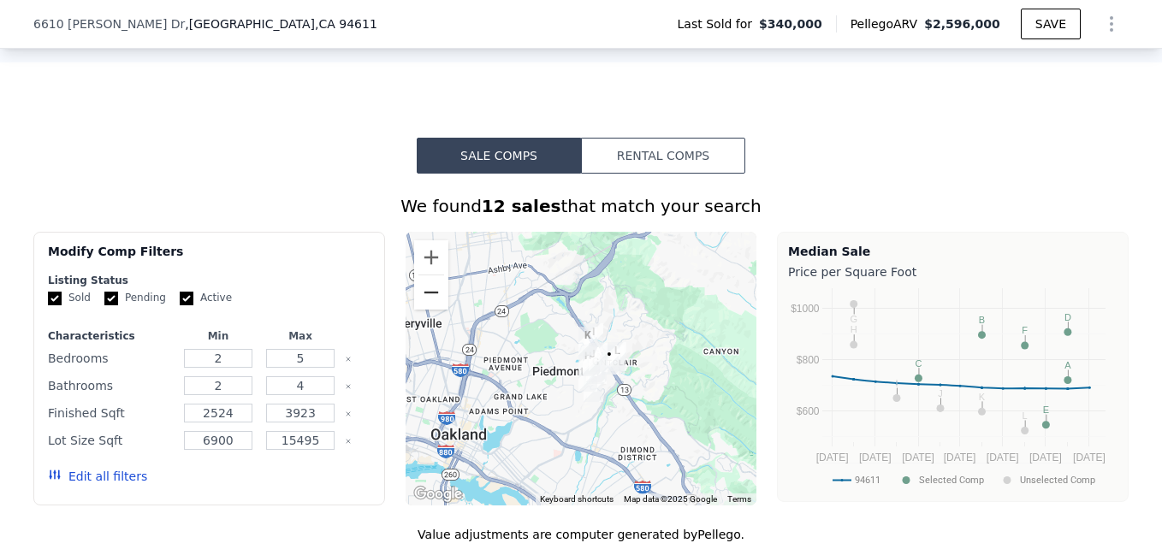
click at [434, 297] on button "Zoom out" at bounding box center [431, 293] width 34 height 34
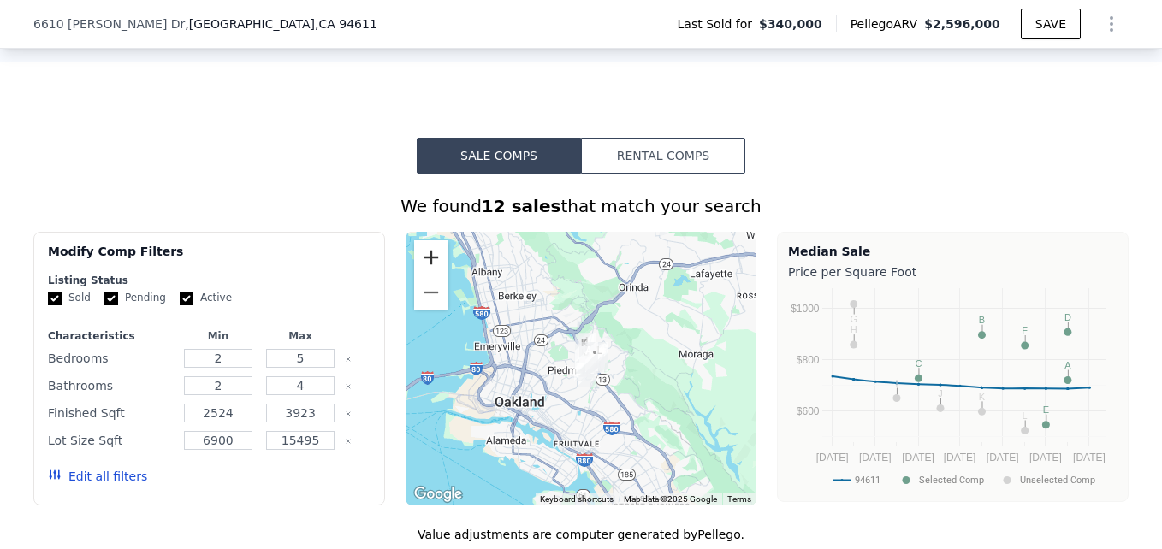
click at [418, 258] on button "Zoom in" at bounding box center [431, 258] width 34 height 34
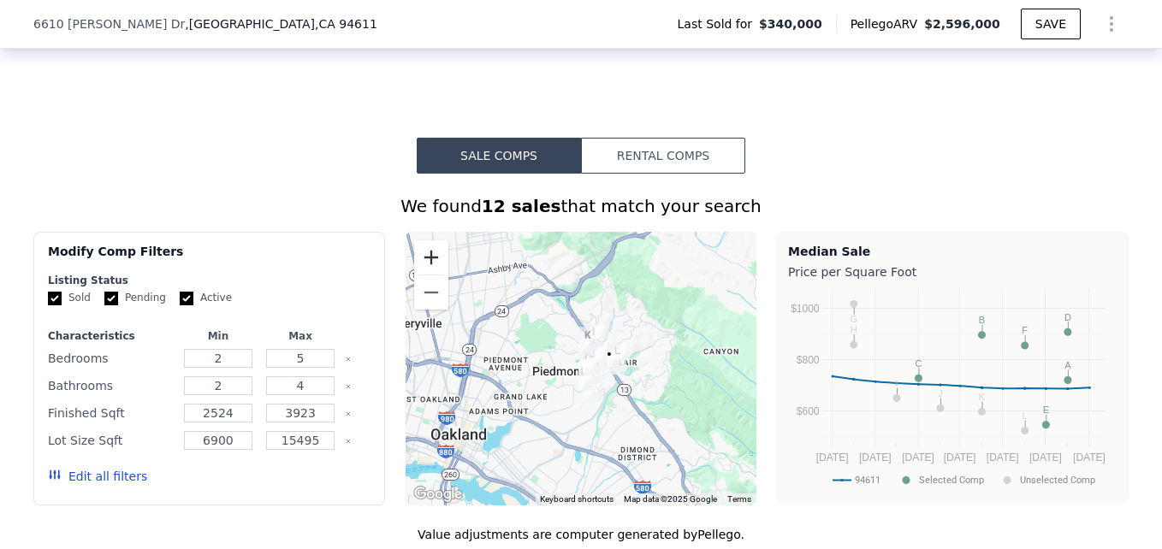
click at [418, 258] on button "Zoom in" at bounding box center [431, 258] width 34 height 34
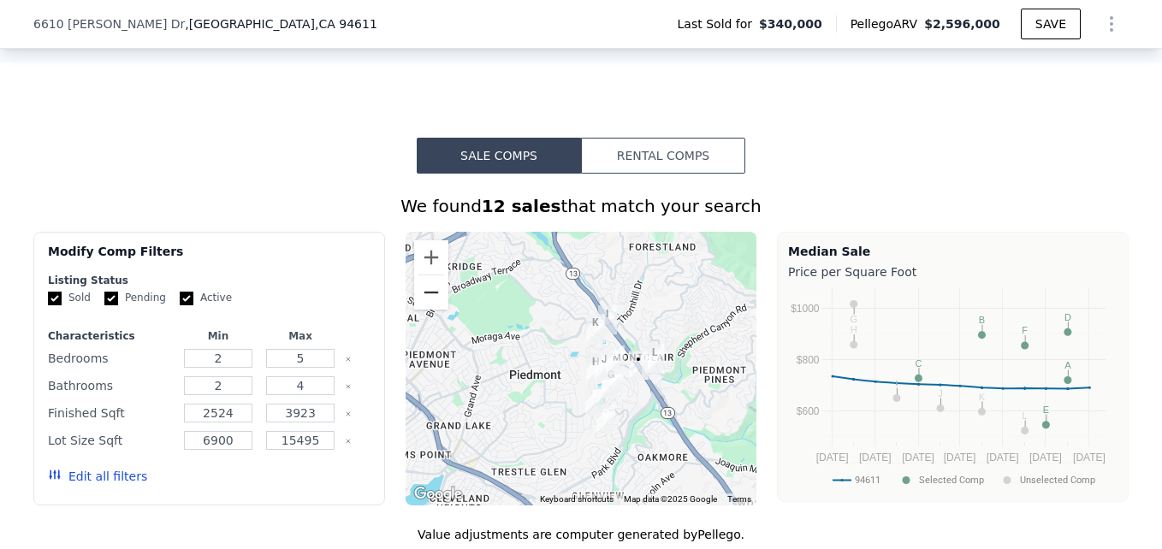
click at [427, 294] on button "Zoom out" at bounding box center [431, 293] width 34 height 34
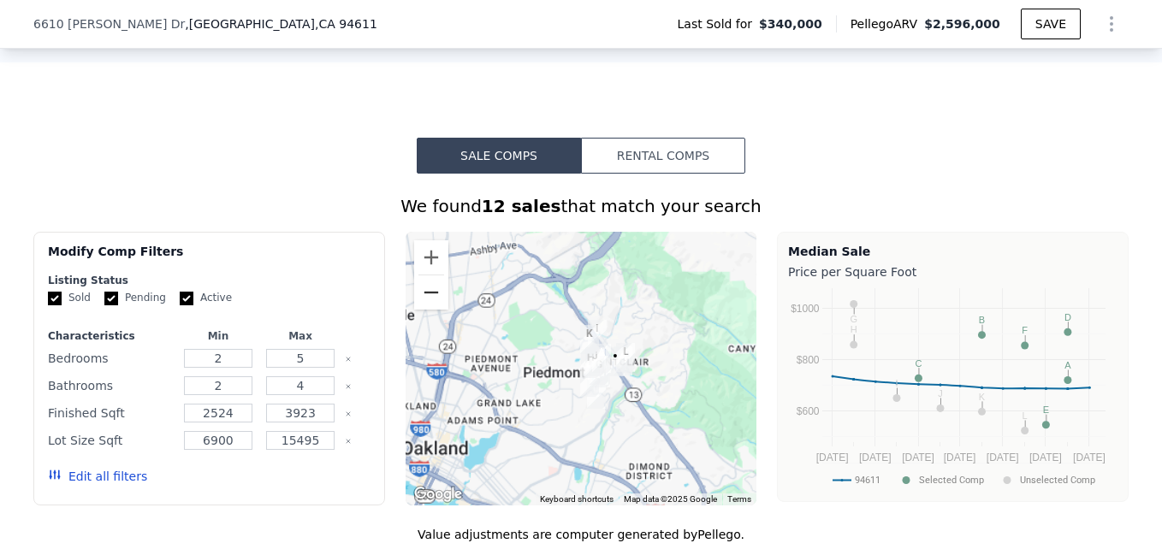
click at [427, 294] on button "Zoom out" at bounding box center [431, 293] width 34 height 34
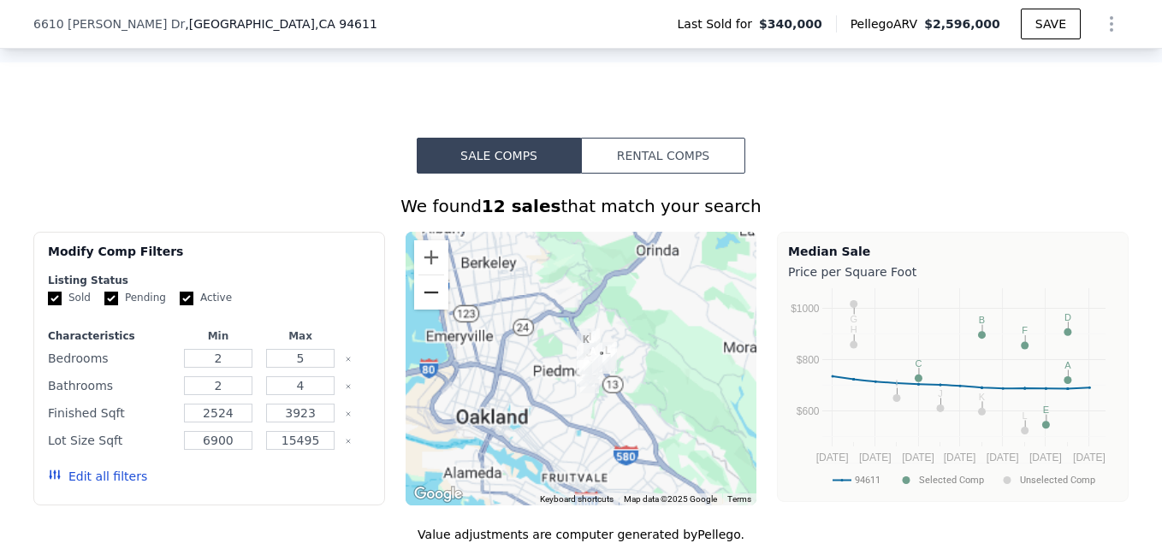
click at [427, 294] on button "Zoom out" at bounding box center [431, 293] width 34 height 34
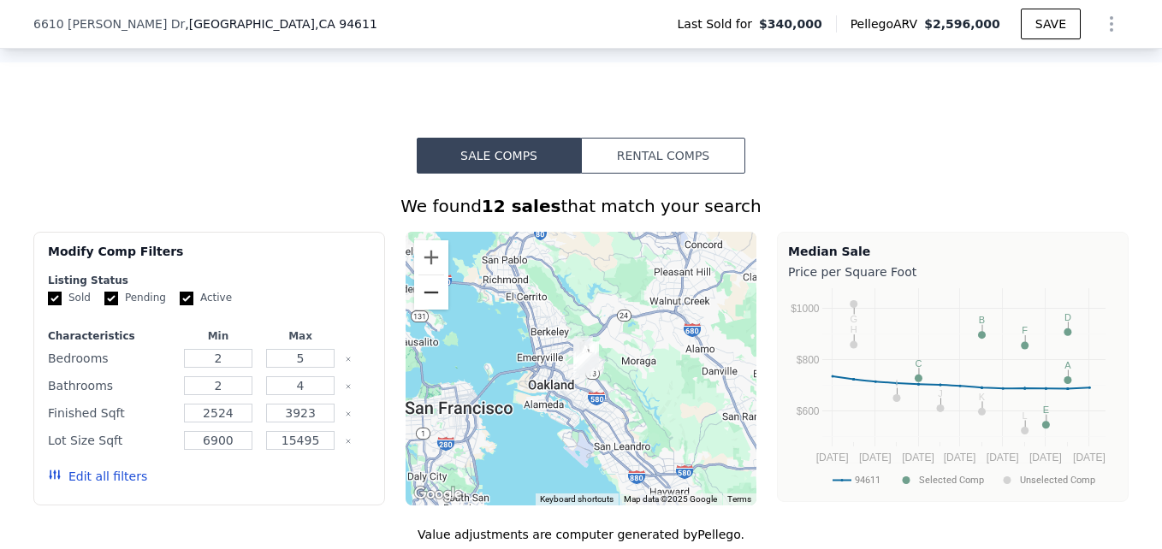
click at [438, 296] on button "Zoom out" at bounding box center [431, 293] width 34 height 34
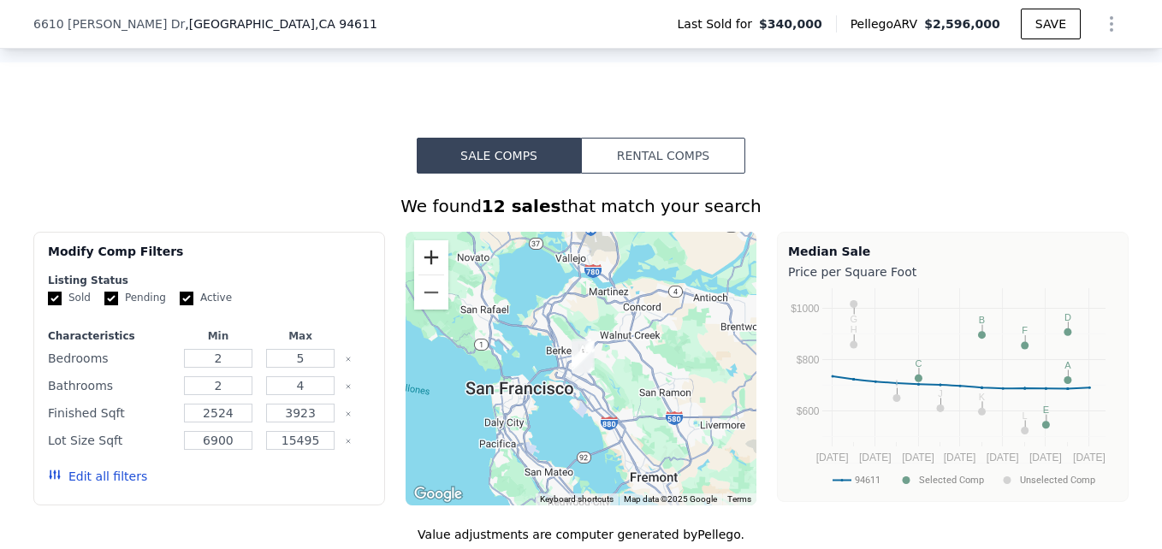
click at [430, 257] on button "Zoom in" at bounding box center [431, 258] width 34 height 34
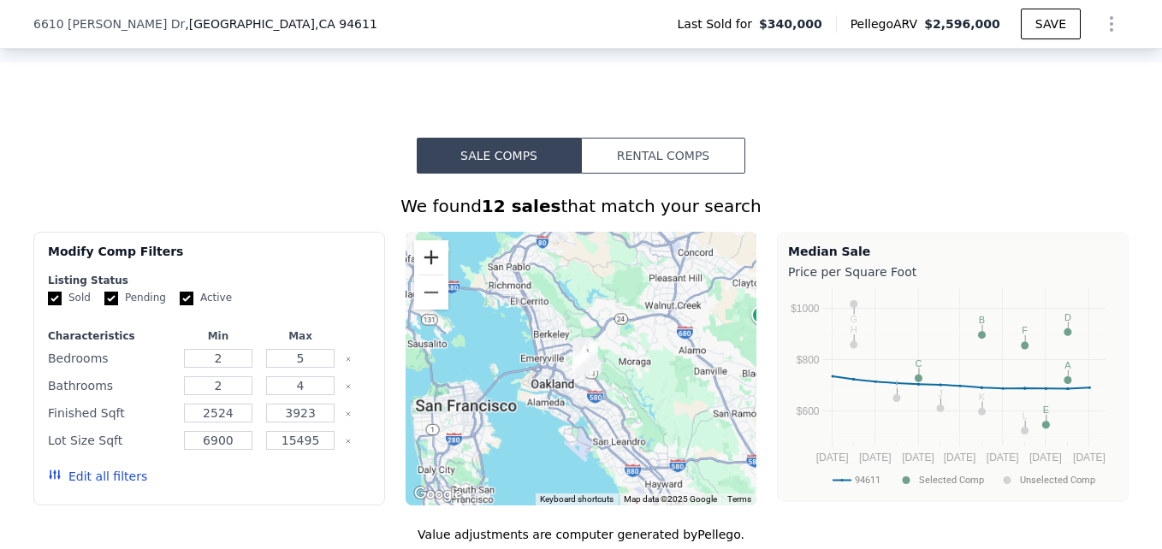
click at [430, 257] on button "Zoom in" at bounding box center [431, 258] width 34 height 34
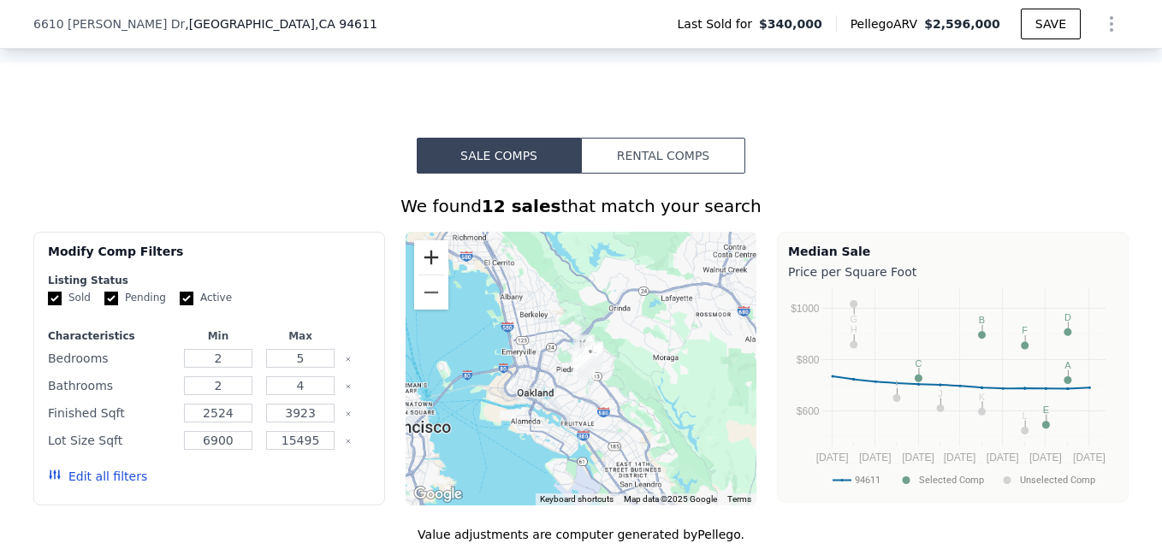
click at [430, 257] on button "Zoom in" at bounding box center [431, 258] width 34 height 34
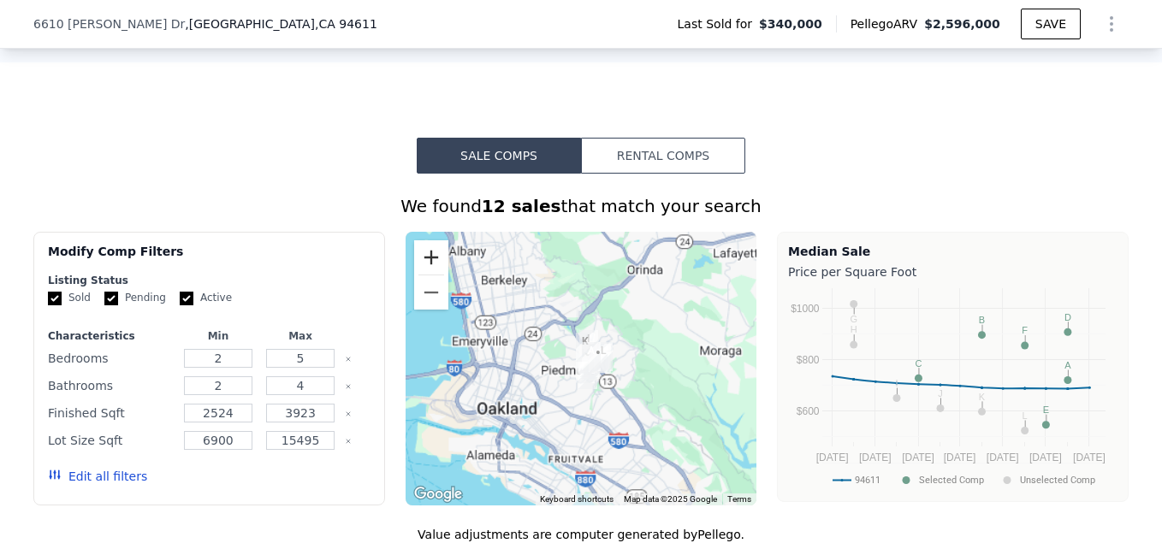
click at [430, 257] on button "Zoom in" at bounding box center [431, 258] width 34 height 34
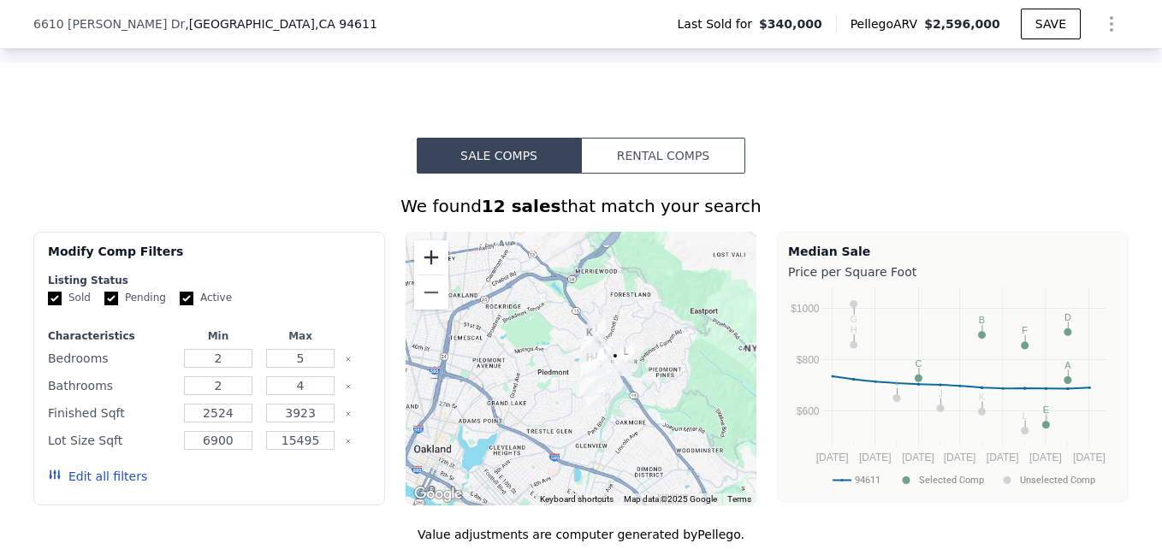
click at [430, 257] on button "Zoom in" at bounding box center [431, 258] width 34 height 34
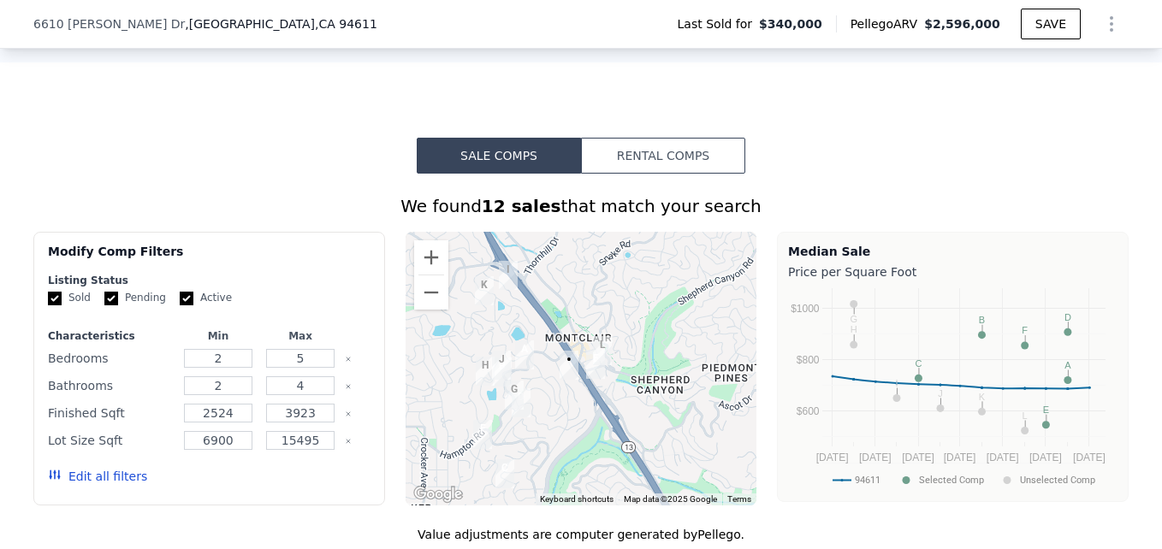
drag, startPoint x: 734, startPoint y: 359, endPoint x: 593, endPoint y: 350, distance: 141.5
click at [593, 350] on img "5625 Snake Rd" at bounding box center [602, 351] width 33 height 43
click at [427, 306] on button "Zoom out" at bounding box center [431, 293] width 34 height 34
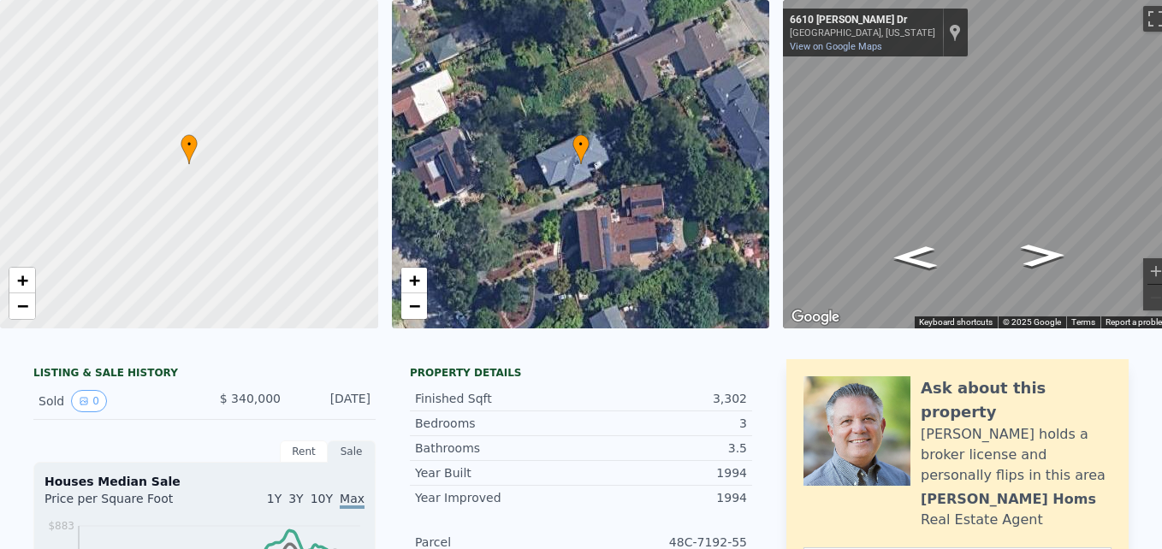
scroll to position [70, 0]
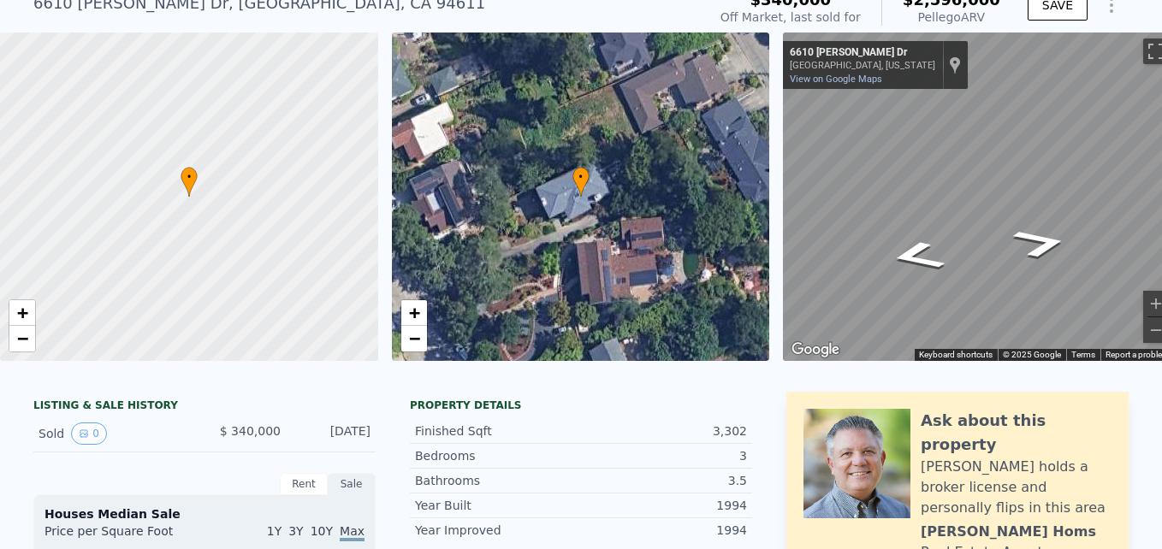
click at [1028, 232] on icon "Go Southeast, Liggett Dr" at bounding box center [1041, 243] width 102 height 45
click at [1035, 242] on icon "Go Southeast, Liggett Dr" at bounding box center [1041, 243] width 102 height 45
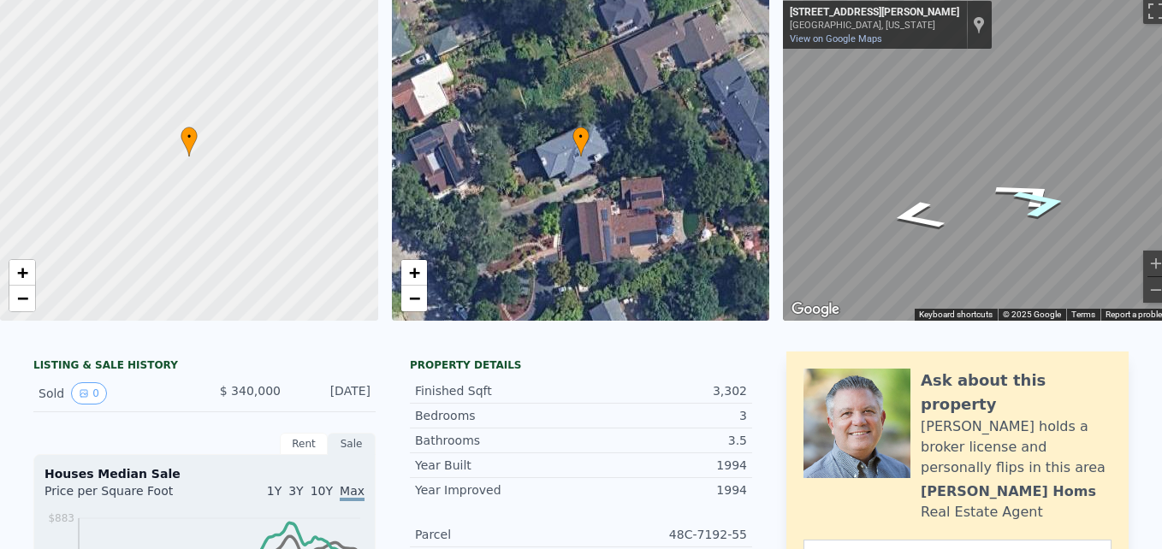
scroll to position [0, 0]
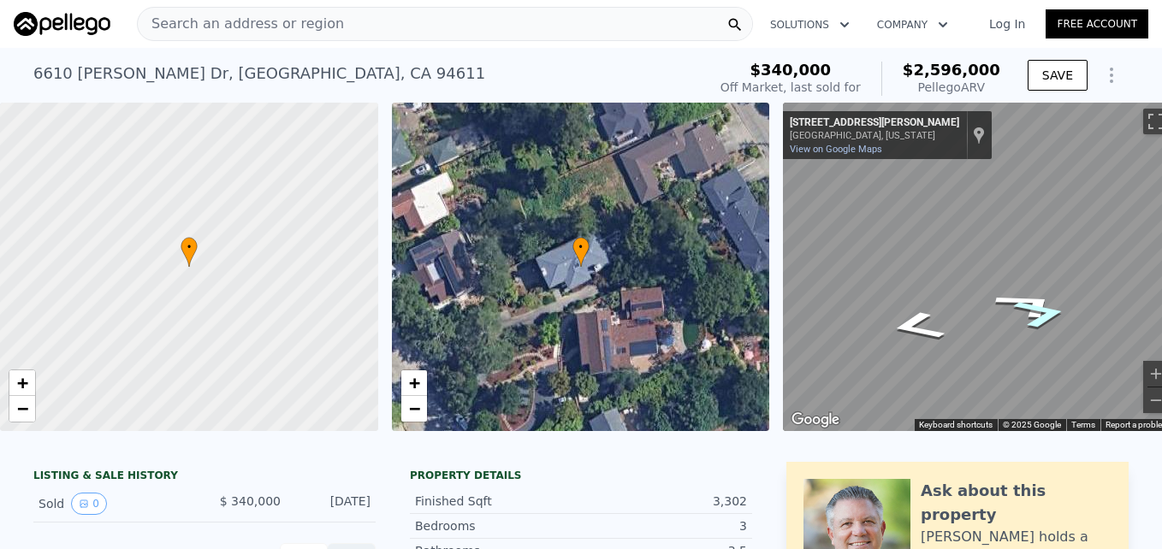
click at [365, 22] on div "Search an address or region" at bounding box center [445, 24] width 616 height 34
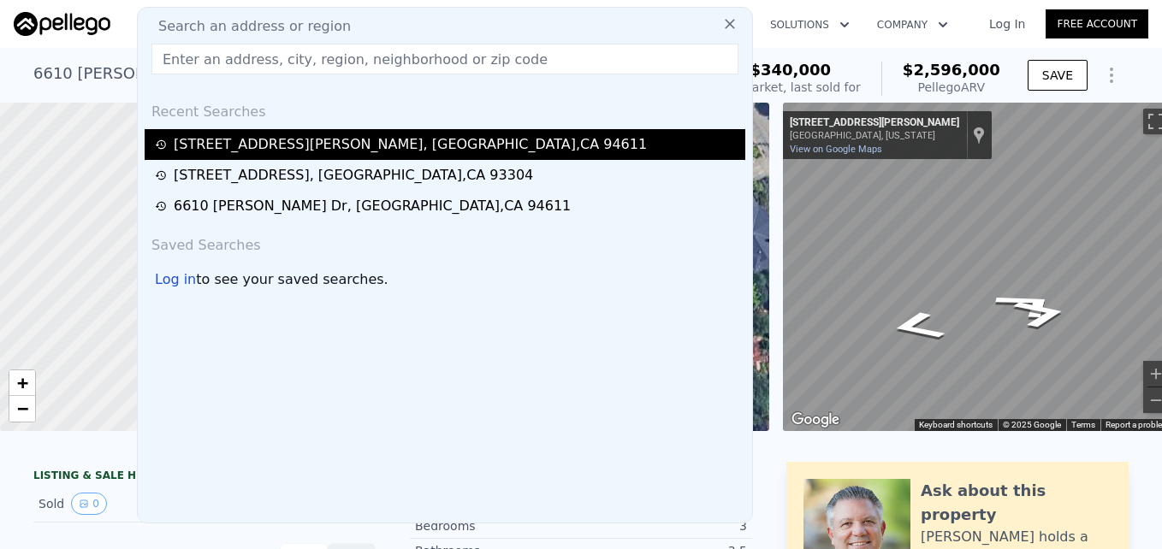
click at [325, 139] on div "[STREET_ADDRESS][PERSON_NAME]" at bounding box center [410, 144] width 473 height 21
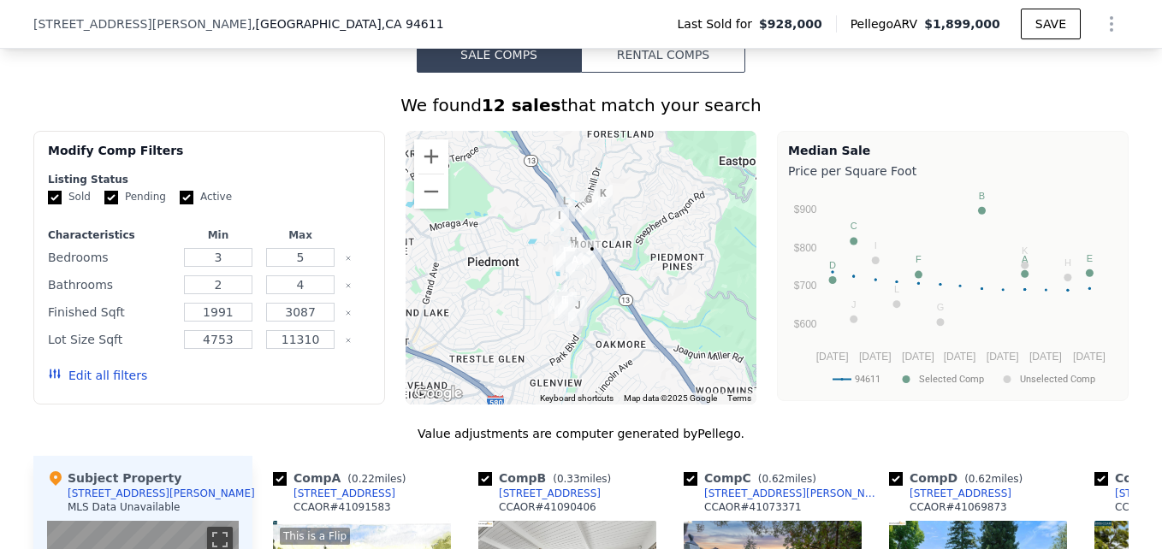
scroll to position [1343, 0]
click at [419, 173] on button "Zoom in" at bounding box center [431, 156] width 34 height 34
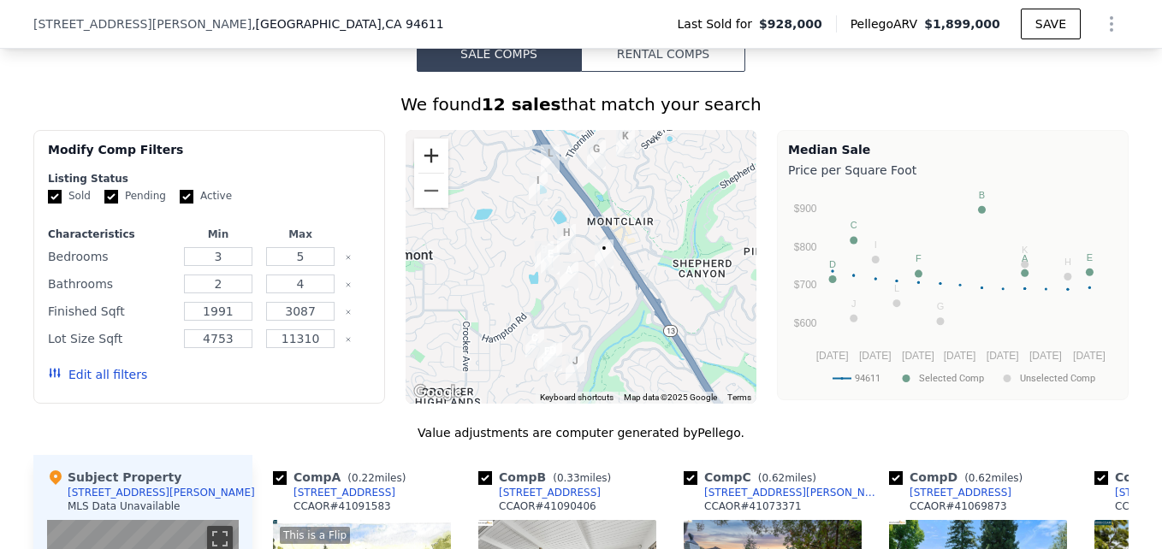
click at [419, 173] on button "Zoom in" at bounding box center [431, 156] width 34 height 34
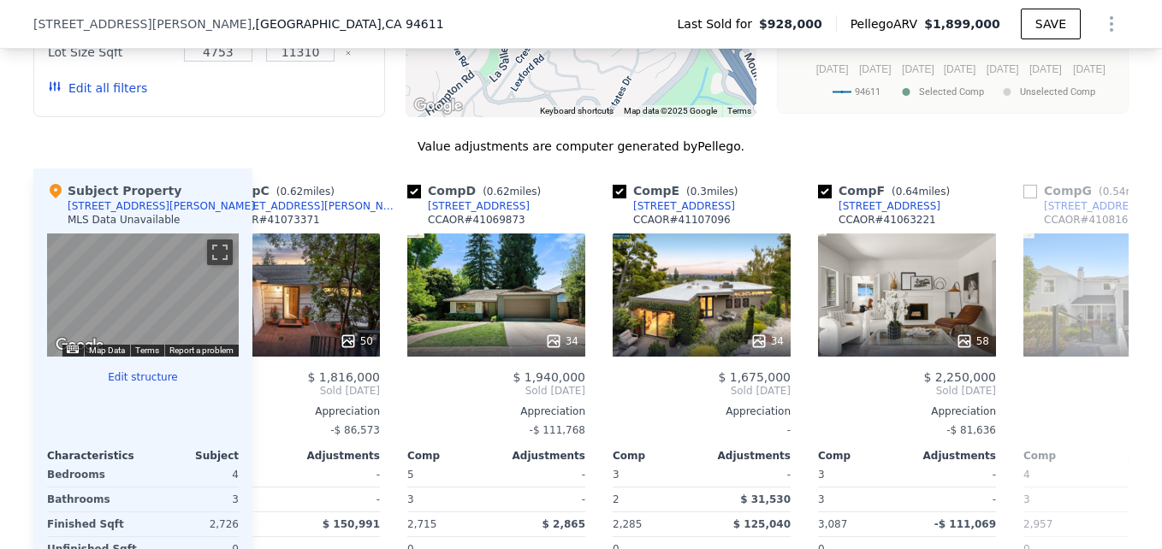
scroll to position [1630, 0]
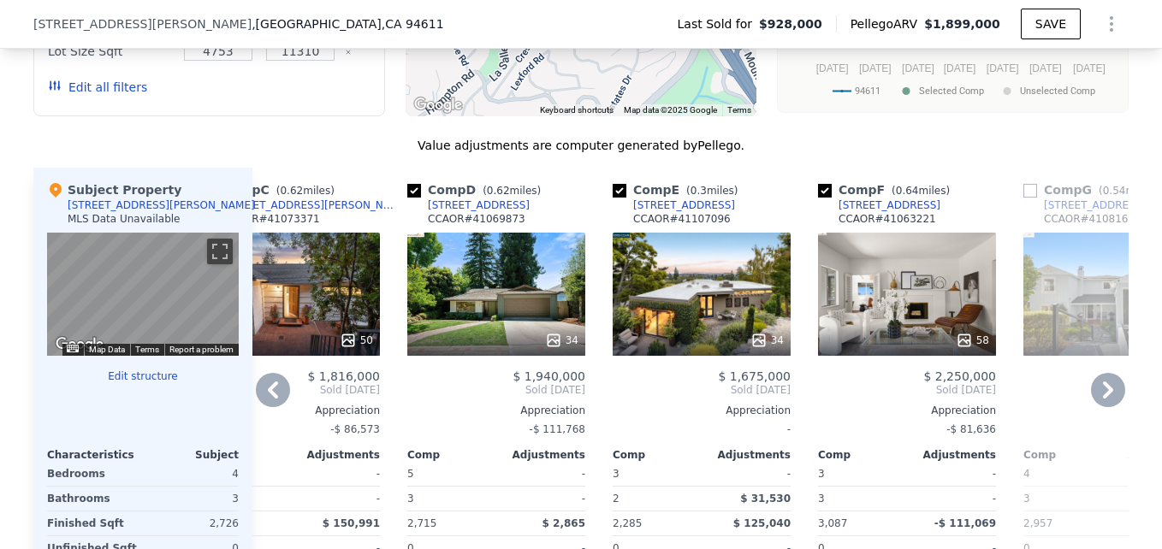
click at [660, 304] on div "34" at bounding box center [702, 294] width 178 height 123
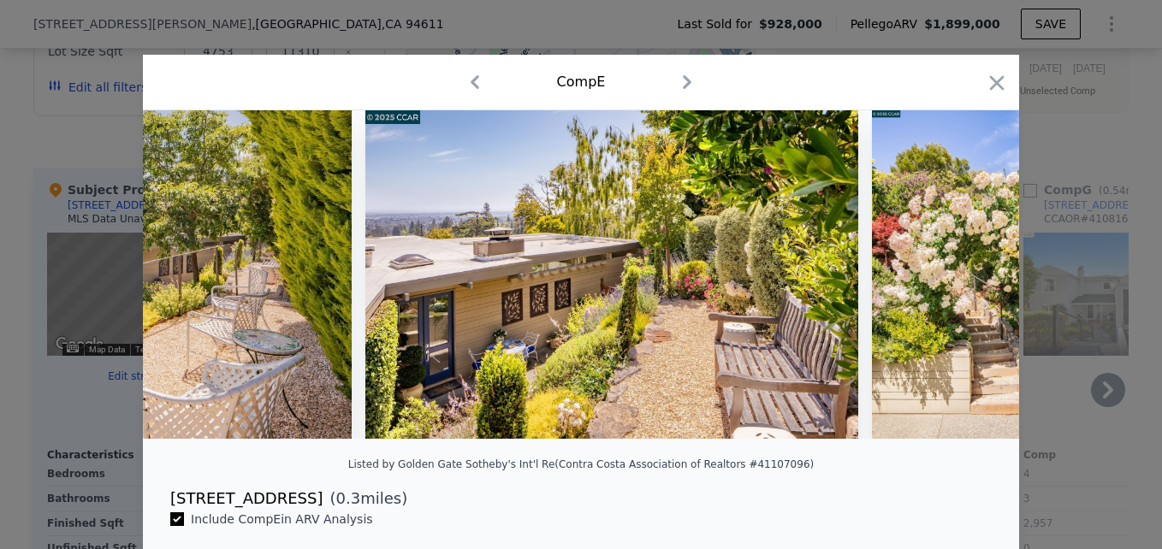
scroll to position [0, 12131]
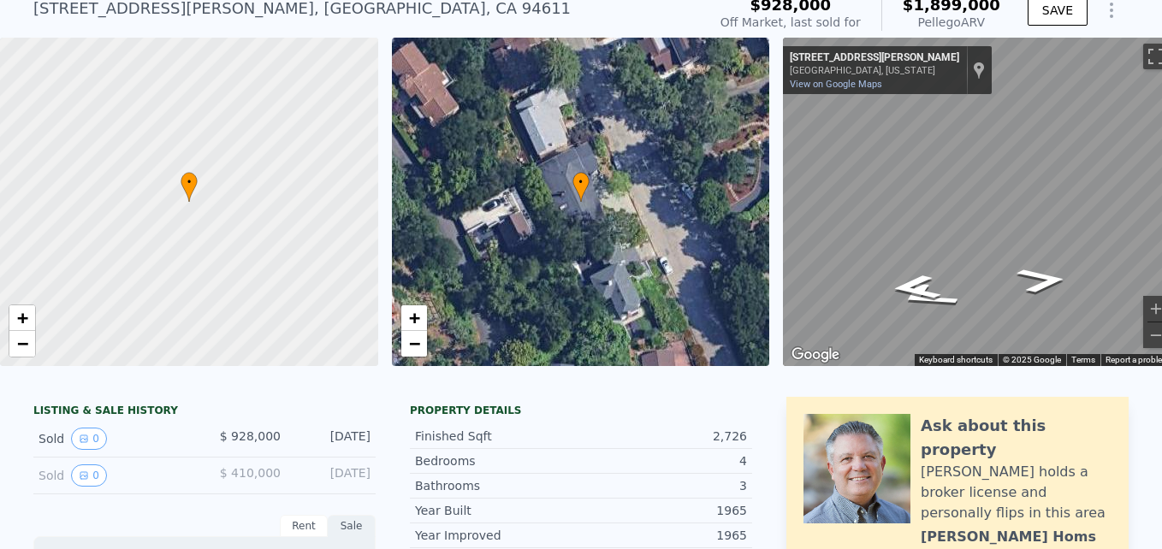
scroll to position [45, 0]
